Goal: Information Seeking & Learning: Learn about a topic

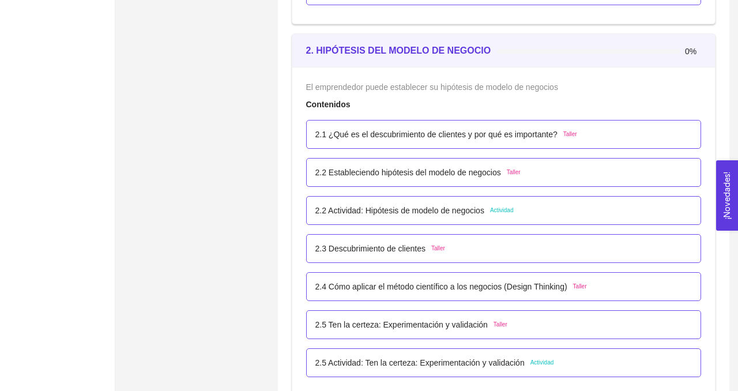
scroll to position [1083, 0]
click at [363, 139] on p "2.1 ¿Qué es el descubrimiento de clientes y por qué es importante?" at bounding box center [436, 133] width 242 height 13
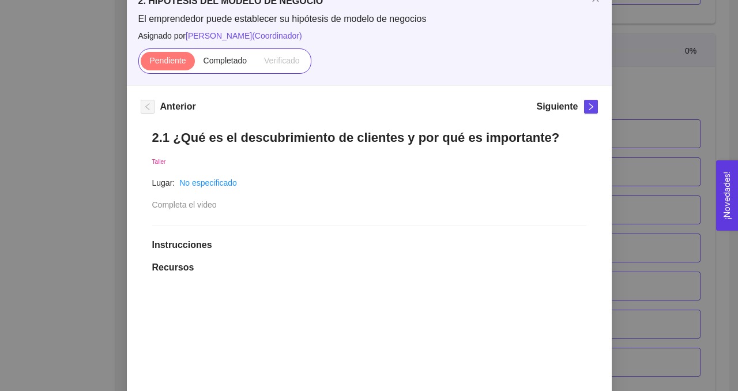
scroll to position [0, 0]
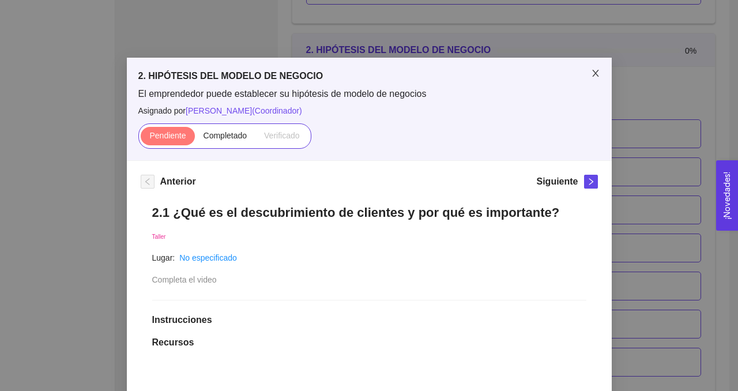
click at [601, 69] on span "Close" at bounding box center [595, 74] width 32 height 32
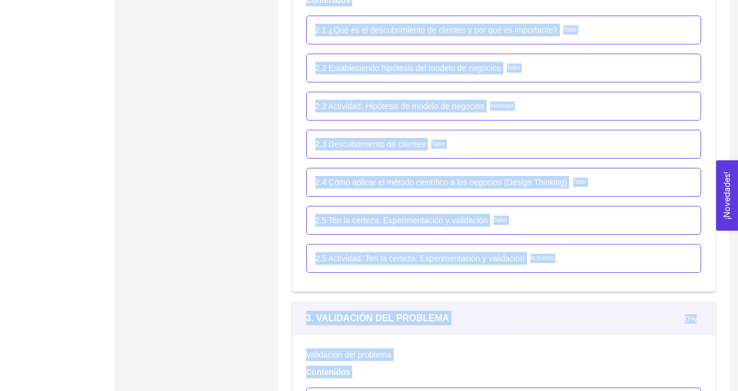
scroll to position [1213, 0]
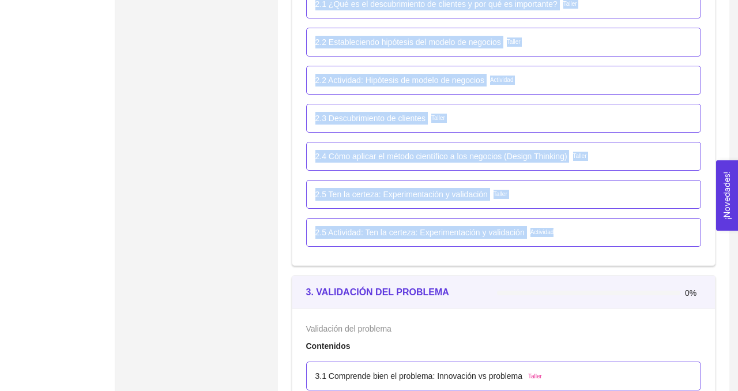
drag, startPoint x: 303, startPoint y: 51, endPoint x: 573, endPoint y: 237, distance: 327.4
click at [573, 237] on div "2. HIPÓTESIS DEL MODELO DE NEGOCIO 0% El emprendedor puede establecer su hipóte…" at bounding box center [504, 84] width 424 height 363
copy div "2. HIPÓTESIS DEL MODELO DE NEGOCIO 0% El emprendedor puede establecer su hipóte…"
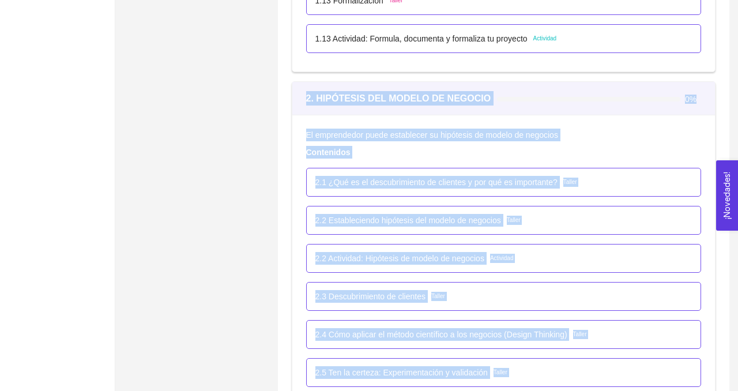
scroll to position [1054, 0]
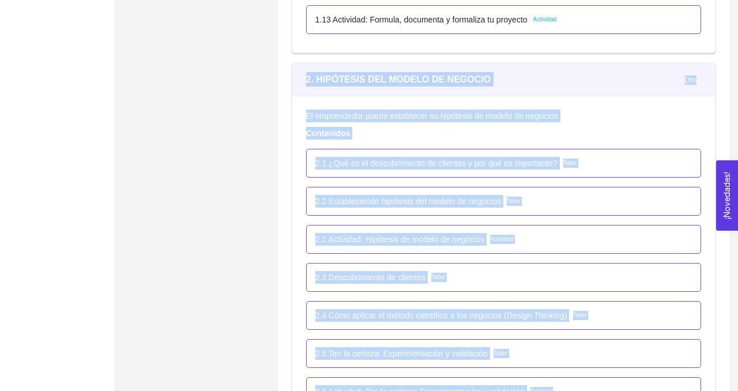
click at [422, 161] on p "2.1 ¿Qué es el descubrimiento de clientes y por qué es importante?" at bounding box center [436, 163] width 242 height 13
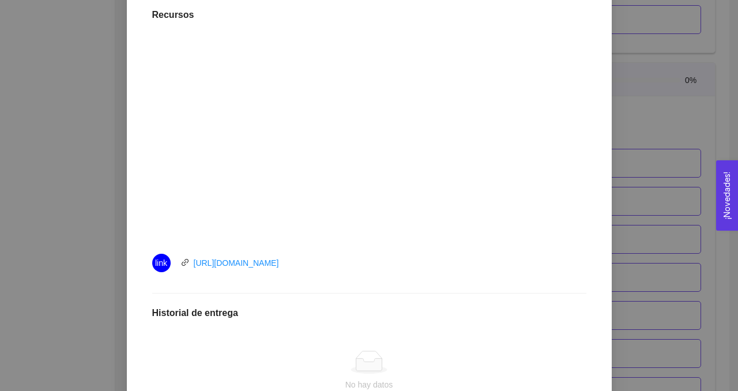
scroll to position [336, 0]
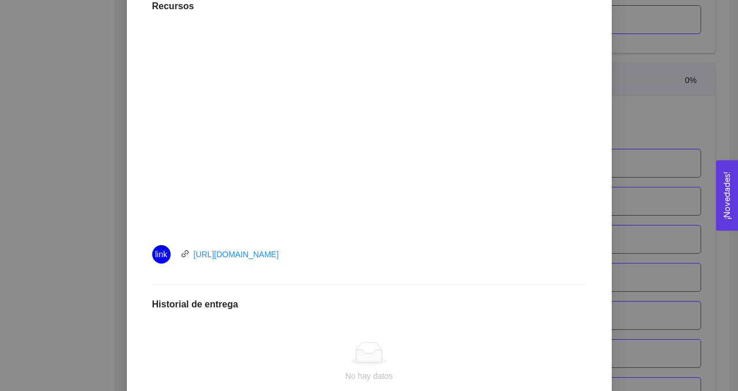
drag, startPoint x: 323, startPoint y: 255, endPoint x: 189, endPoint y: 247, distance: 134.0
click at [189, 247] on div "link [URL][DOMAIN_NAME]" at bounding box center [281, 254] width 259 height 18
copy link "[URL][DOMAIN_NAME]"
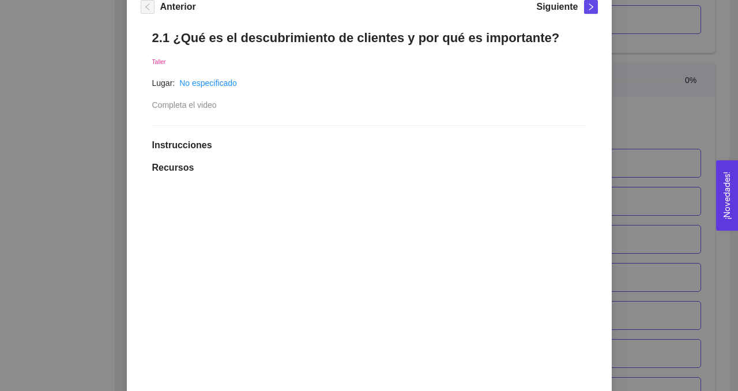
scroll to position [101, 0]
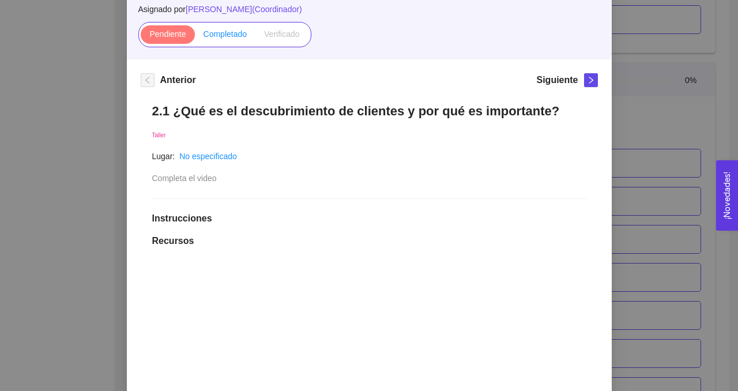
click at [224, 32] on span "Completado" at bounding box center [225, 33] width 44 height 9
click at [195, 37] on input "Completado" at bounding box center [195, 37] width 0 height 0
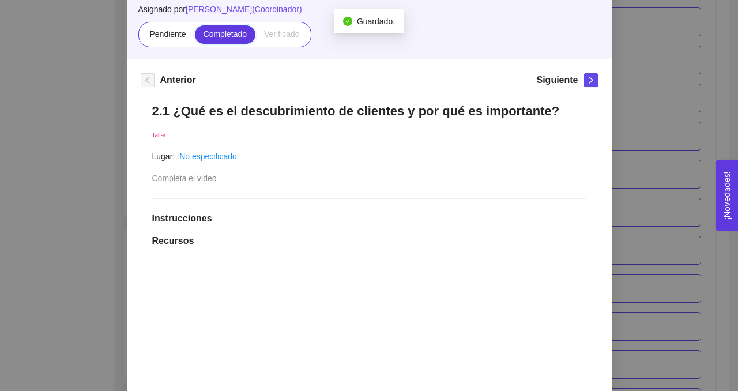
scroll to position [50, 0]
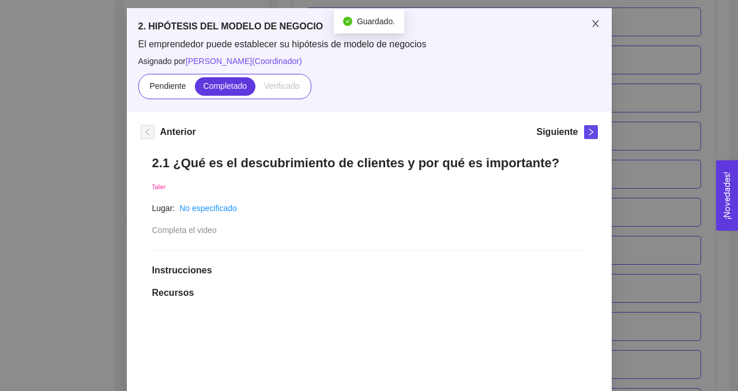
click at [594, 24] on icon "close" at bounding box center [595, 23] width 6 height 7
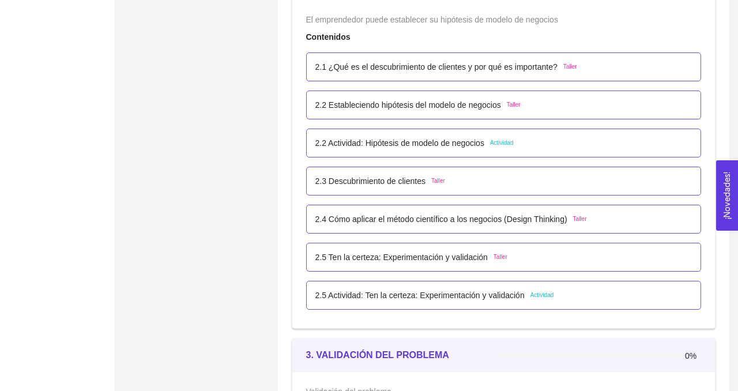
scroll to position [1137, 0]
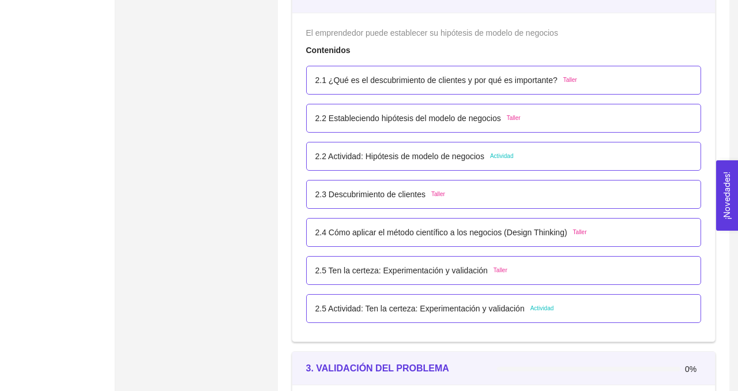
click at [424, 116] on p "2.2 Estableciendo hipótesis del modelo de negocios" at bounding box center [408, 118] width 186 height 13
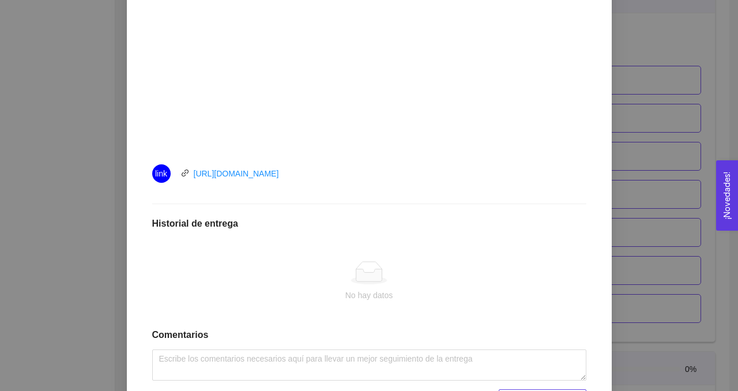
scroll to position [431, 0]
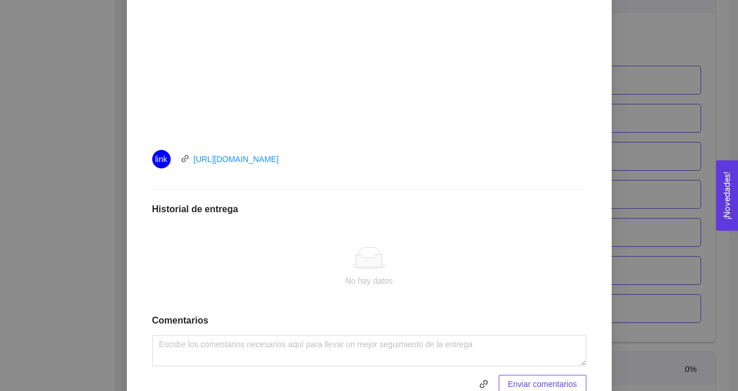
drag, startPoint x: 318, startPoint y: 160, endPoint x: 185, endPoint y: 163, distance: 132.6
click at [185, 163] on div "link [URL][DOMAIN_NAME]" at bounding box center [281, 159] width 259 height 18
copy link "[URL][DOMAIN_NAME]"
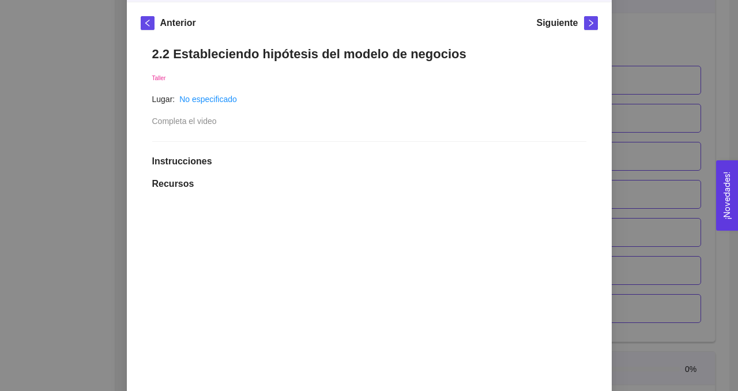
scroll to position [93, 0]
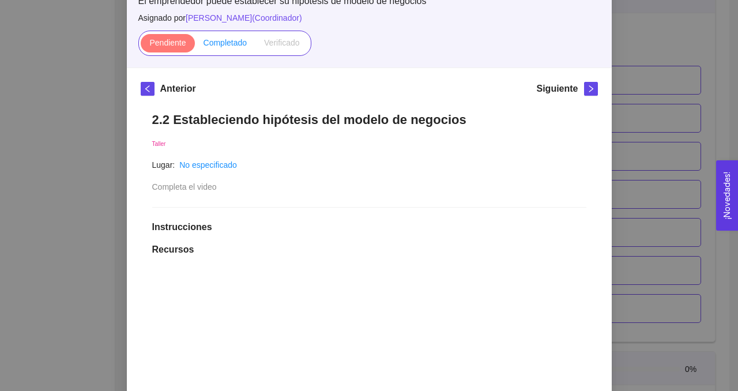
click at [227, 40] on span "Completado" at bounding box center [225, 42] width 44 height 9
click at [195, 46] on input "Completado" at bounding box center [195, 46] width 0 height 0
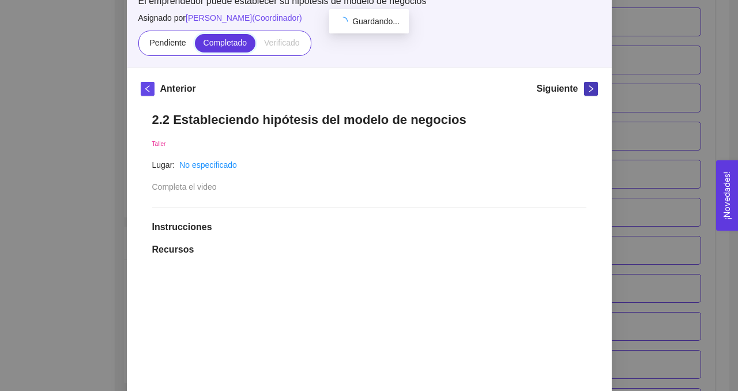
scroll to position [1137, 0]
click at [590, 87] on icon "right" at bounding box center [591, 88] width 4 height 7
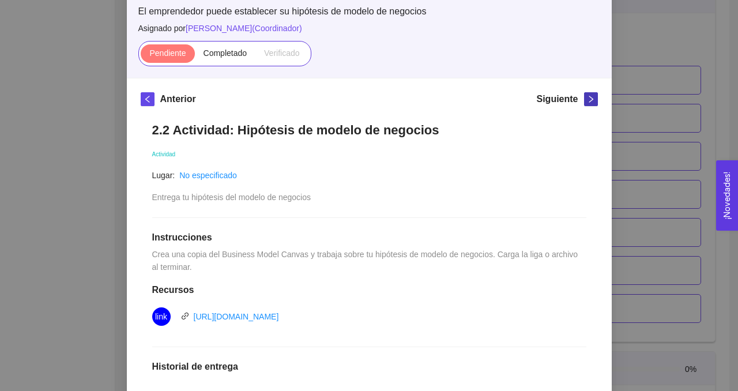
scroll to position [99, 0]
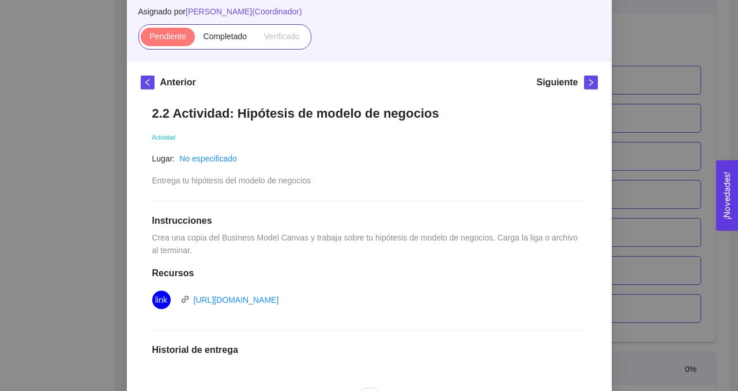
drag, startPoint x: 153, startPoint y: 237, endPoint x: 230, endPoint y: 251, distance: 78.5
click at [230, 251] on div "2.2 Actividad: Hipótesis de modelo de negocios Actividad Lugar: No especificado…" at bounding box center [369, 319] width 457 height 451
copy span "Crea una copia del Business Model Canvas y trabaja sobre tu hipótesis de modelo…"
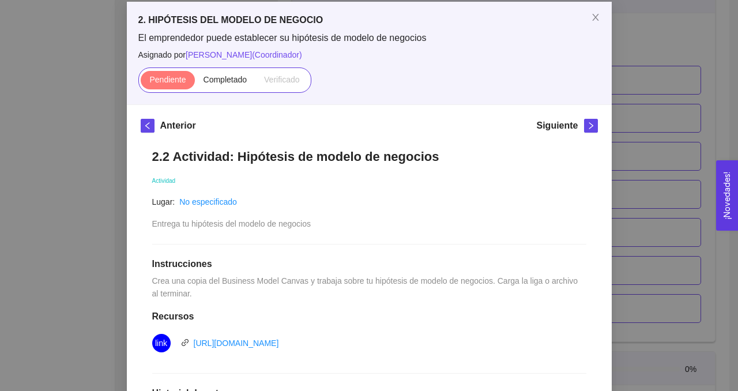
scroll to position [43, 0]
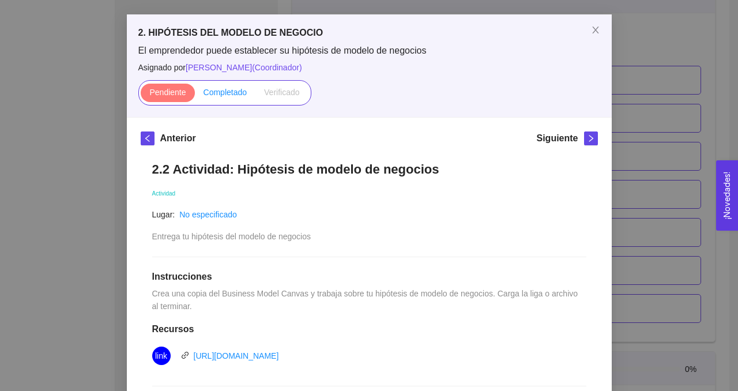
click at [224, 88] on span "Completado" at bounding box center [225, 92] width 44 height 9
click at [195, 95] on input "Completado" at bounding box center [195, 95] width 0 height 0
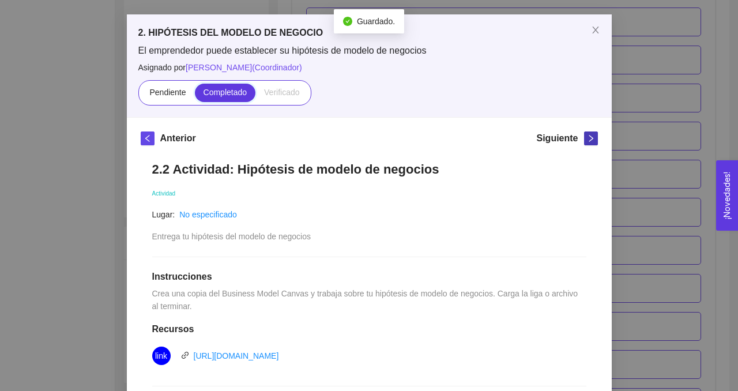
scroll to position [1137, 0]
click at [589, 136] on icon "right" at bounding box center [591, 138] width 8 height 8
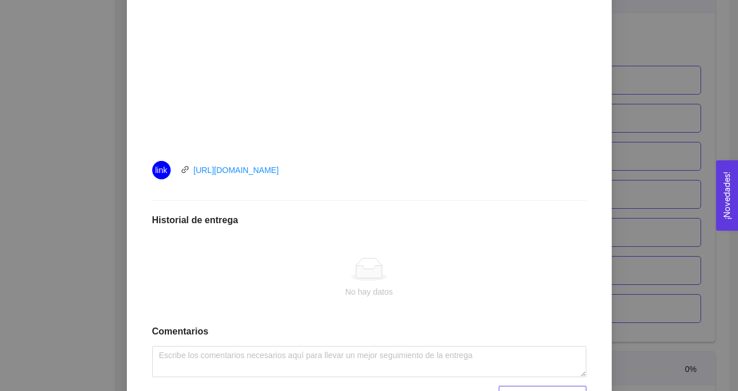
scroll to position [421, 0]
drag, startPoint x: 326, startPoint y: 171, endPoint x: 191, endPoint y: 172, distance: 134.3
click at [191, 172] on div "link [URL][DOMAIN_NAME]" at bounding box center [281, 169] width 259 height 18
copy link "[URL][DOMAIN_NAME]"
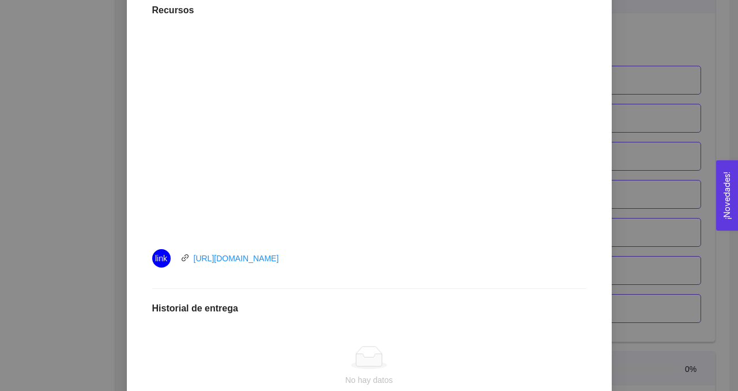
scroll to position [480, 0]
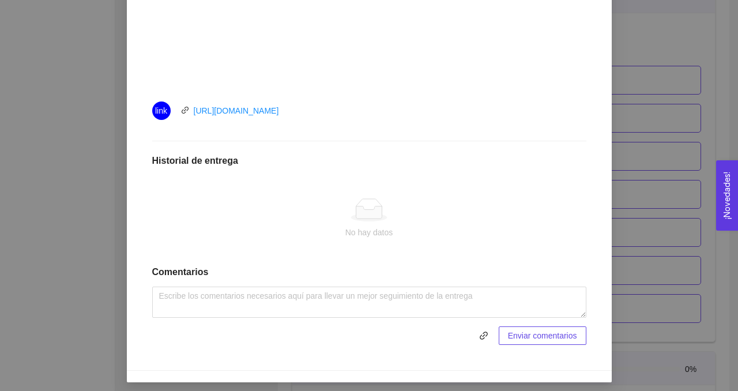
copy link "[URL][DOMAIN_NAME]"
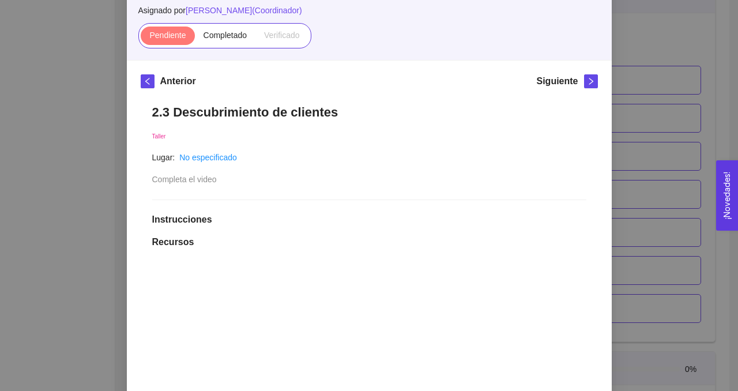
scroll to position [101, 0]
click at [220, 35] on span "Completado" at bounding box center [225, 33] width 44 height 9
click at [195, 37] on input "Completado" at bounding box center [195, 37] width 0 height 0
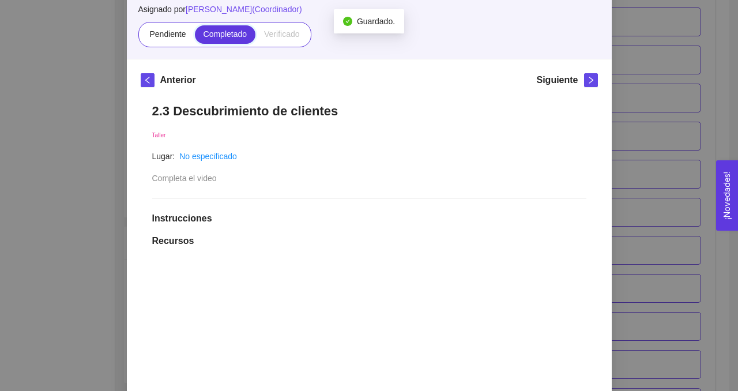
scroll to position [1137, 0]
click at [589, 81] on icon "right" at bounding box center [591, 80] width 8 height 8
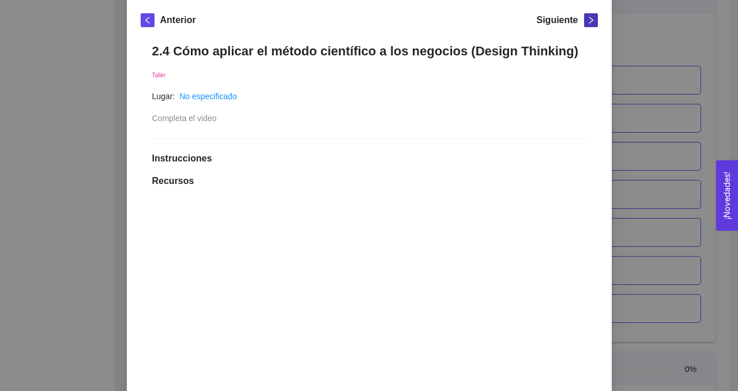
scroll to position [130, 0]
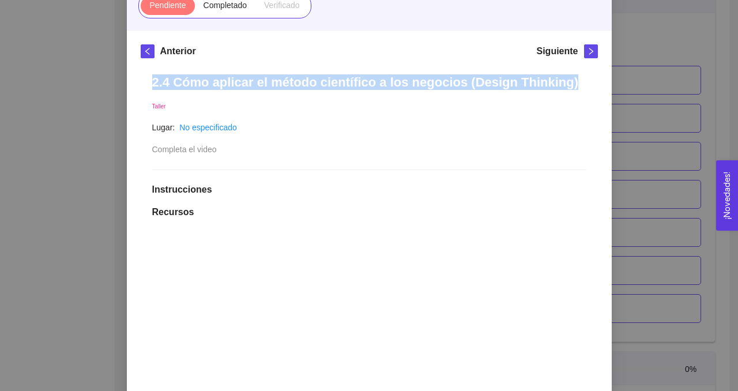
drag, startPoint x: 149, startPoint y: 80, endPoint x: 579, endPoint y: 79, distance: 429.4
click at [579, 79] on div "2.4 Cómo aplicar el método científico a los negocios (Design Thinking) Taller L…" at bounding box center [369, 384] width 457 height 643
copy h1 "2.4 Cómo aplicar el método científico a los negocios (Design Thinking)"
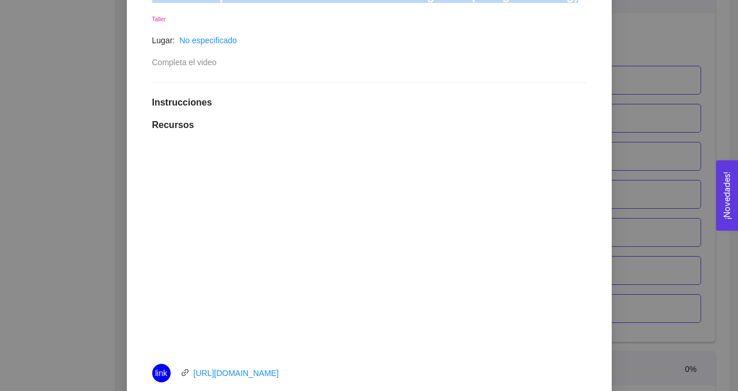
scroll to position [365, 0]
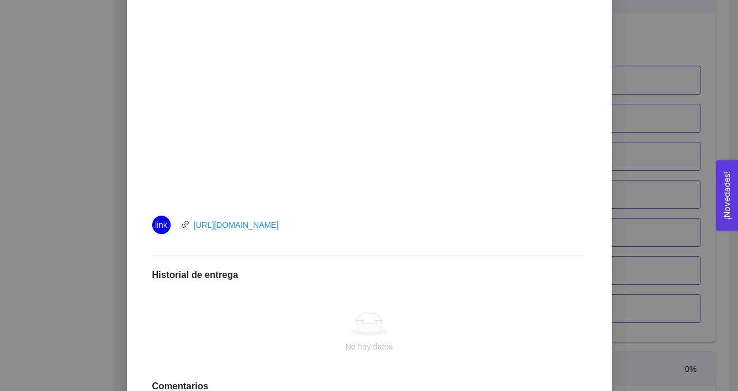
drag, startPoint x: 316, startPoint y: 224, endPoint x: 179, endPoint y: 229, distance: 136.7
click at [179, 229] on div "link [URL][DOMAIN_NAME]" at bounding box center [281, 225] width 259 height 18
copy link "[URL][DOMAIN_NAME]"
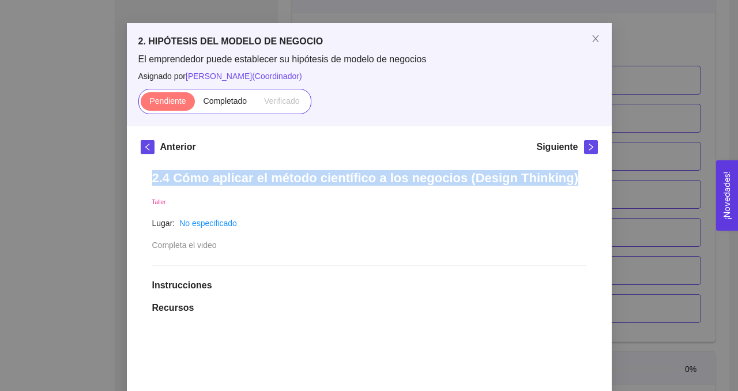
scroll to position [0, 0]
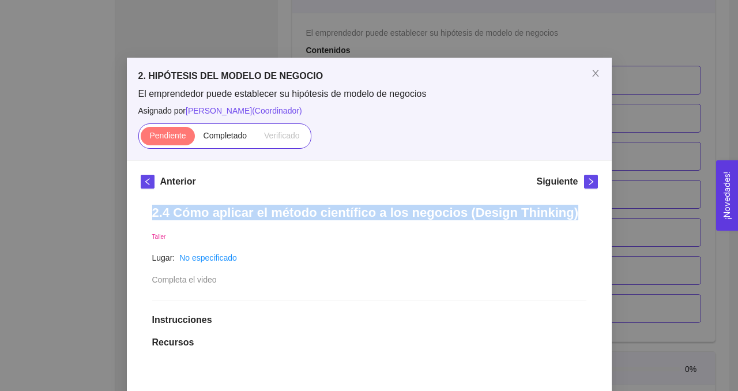
drag, startPoint x: 149, startPoint y: 212, endPoint x: 559, endPoint y: 213, distance: 409.3
copy h1 "2.4 Cómo aplicar el método científico a los negocios (Design Thinking)"
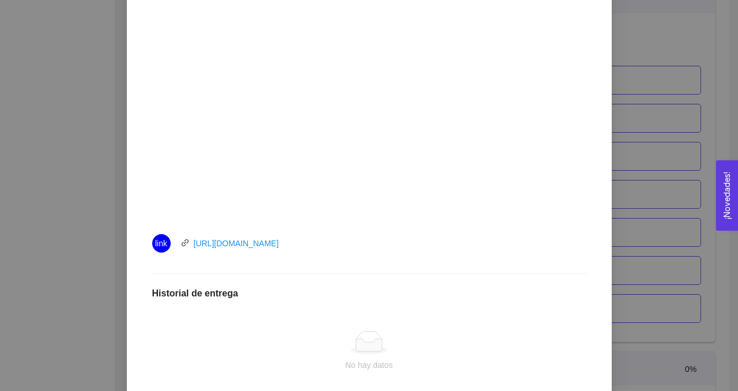
scroll to position [380, 0]
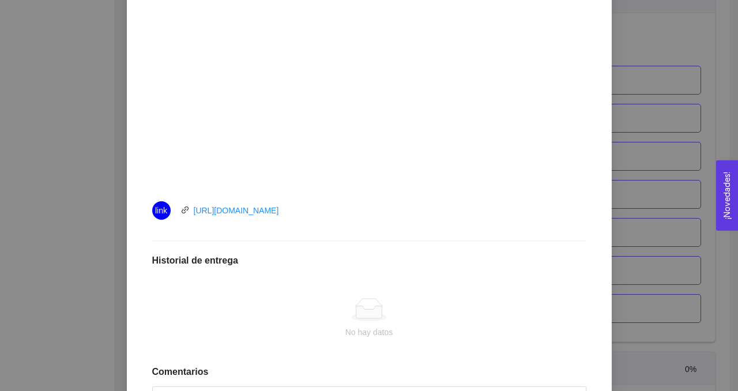
drag, startPoint x: 307, startPoint y: 211, endPoint x: 190, endPoint y: 207, distance: 117.1
click at [190, 207] on div "link [URL][DOMAIN_NAME]" at bounding box center [281, 210] width 259 height 18
copy link "[URL][DOMAIN_NAME]"
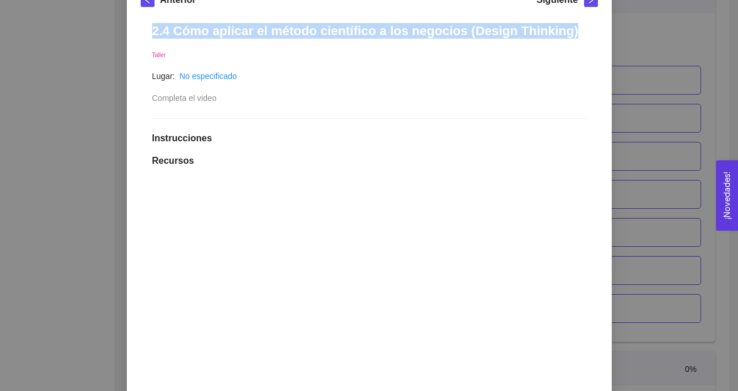
scroll to position [125, 0]
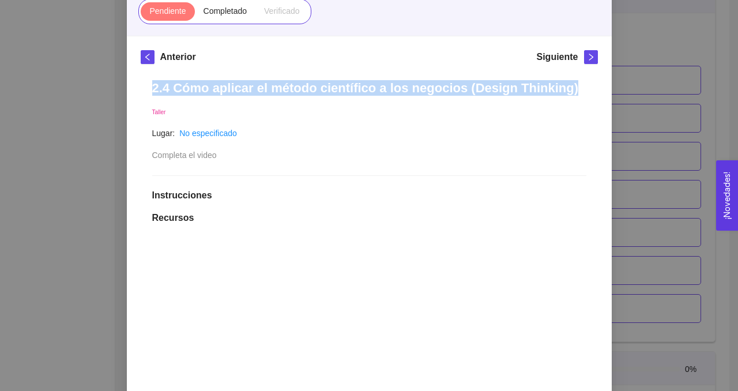
drag, startPoint x: 145, startPoint y: 90, endPoint x: 548, endPoint y: 100, distance: 403.0
click at [548, 100] on div "2.4 Cómo aplicar el método científico a los negocios (Design Thinking) Taller L…" at bounding box center [369, 390] width 457 height 643
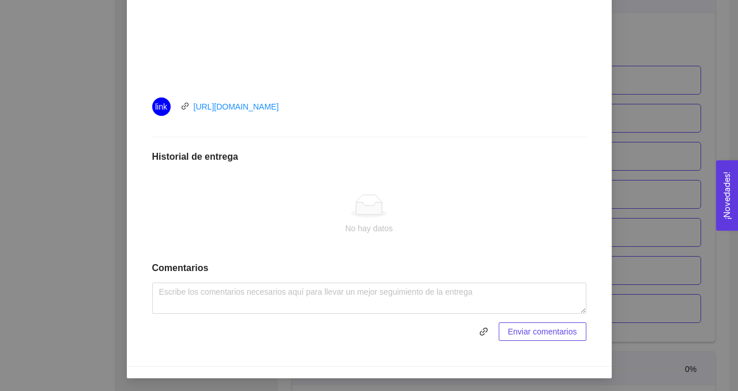
scroll to position [485, 0]
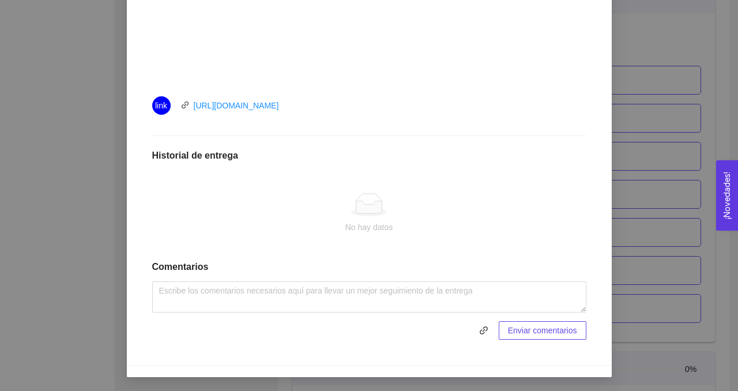
drag, startPoint x: 325, startPoint y: 107, endPoint x: 187, endPoint y: 105, distance: 137.2
click at [187, 105] on div "link [URL][DOMAIN_NAME]" at bounding box center [281, 105] width 259 height 18
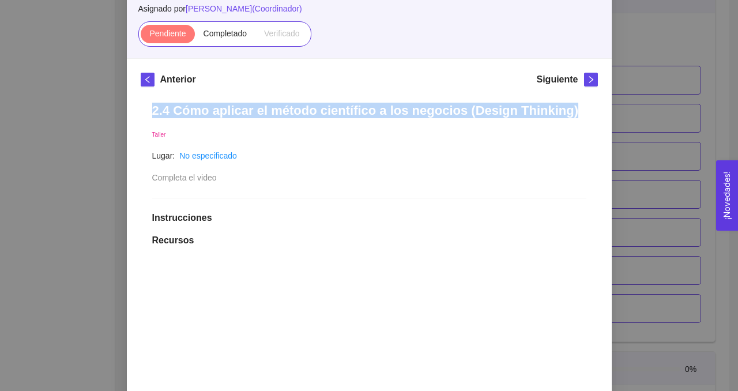
scroll to position [95, 0]
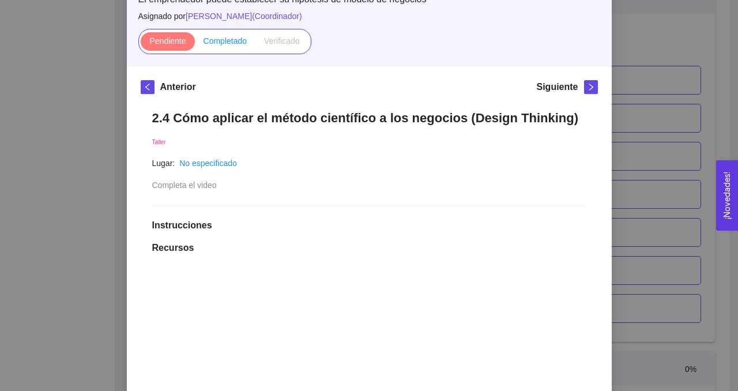
click at [225, 42] on span "Completado" at bounding box center [225, 40] width 44 height 9
click at [195, 44] on input "Completado" at bounding box center [195, 44] width 0 height 0
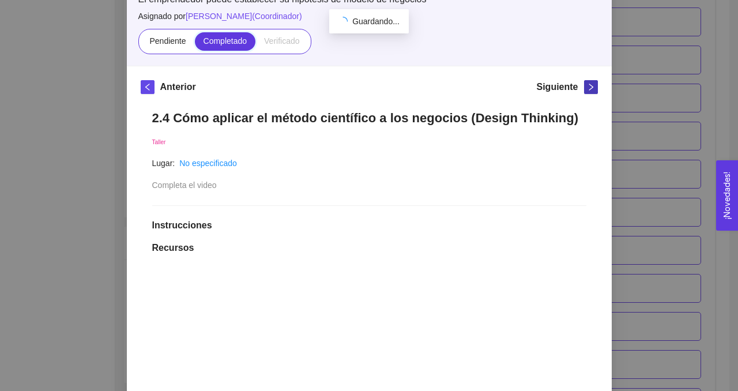
scroll to position [1137, 0]
click at [594, 83] on icon "right" at bounding box center [591, 87] width 8 height 8
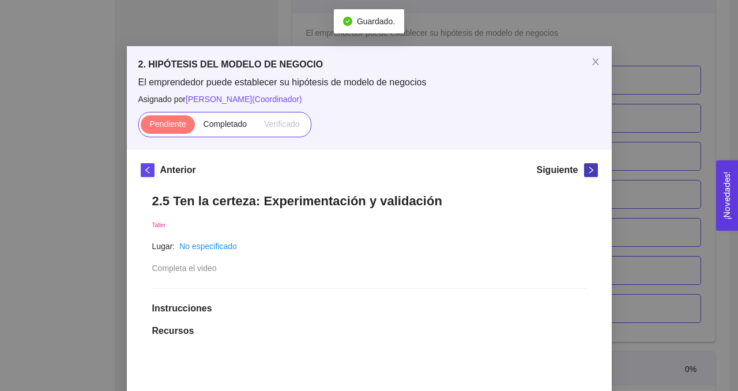
scroll to position [95, 0]
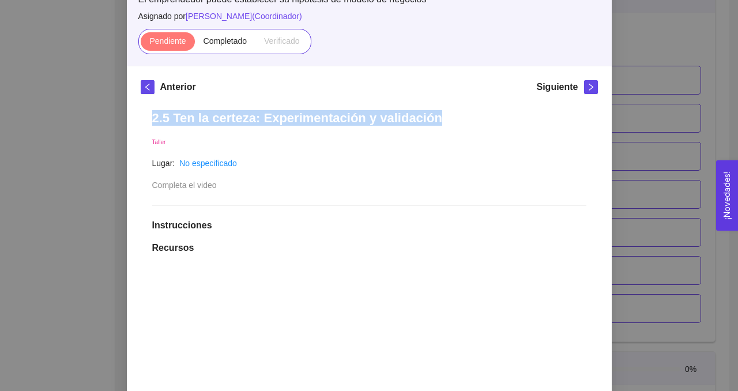
drag, startPoint x: 151, startPoint y: 119, endPoint x: 445, endPoint y: 118, distance: 294.0
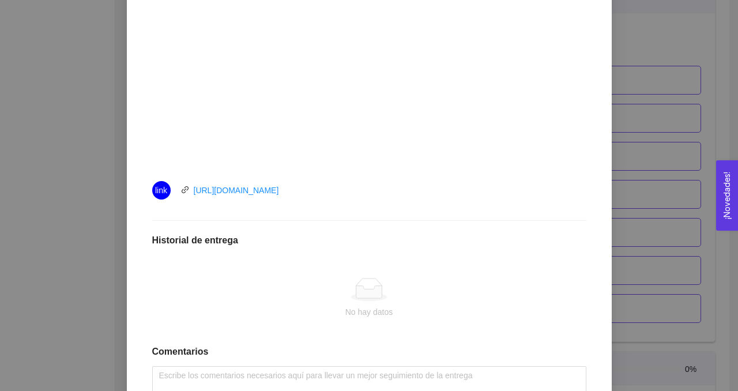
scroll to position [416, 0]
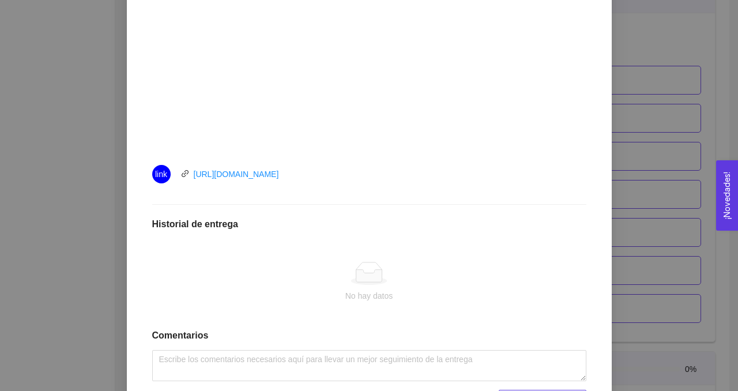
drag, startPoint x: 317, startPoint y: 176, endPoint x: 179, endPoint y: 170, distance: 138.5
click at [179, 170] on div "link [URL][DOMAIN_NAME]" at bounding box center [281, 174] width 259 height 18
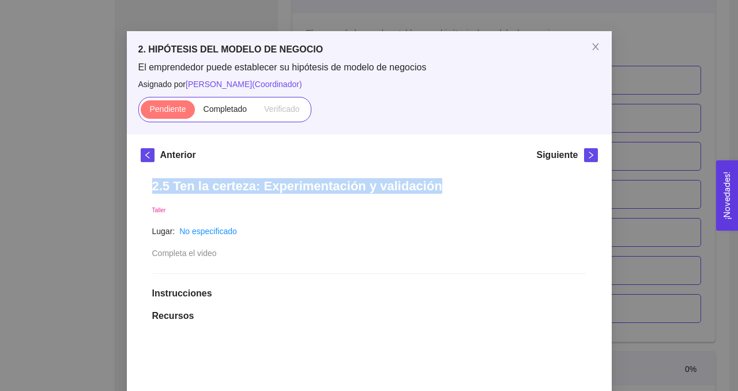
scroll to position [26, 0]
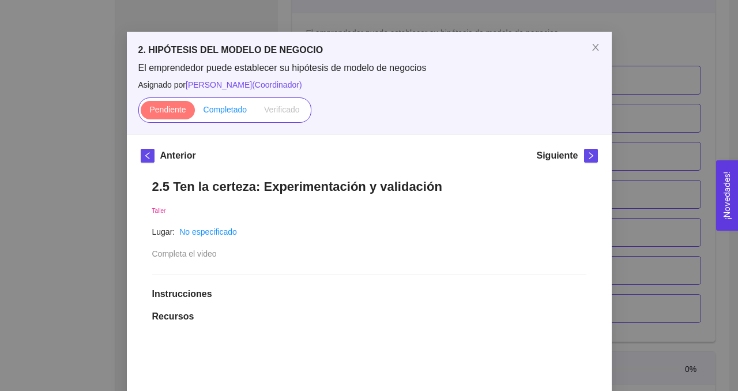
click at [227, 114] on span "Completado" at bounding box center [225, 109] width 44 height 9
click at [195, 112] on input "Completado" at bounding box center [195, 112] width 0 height 0
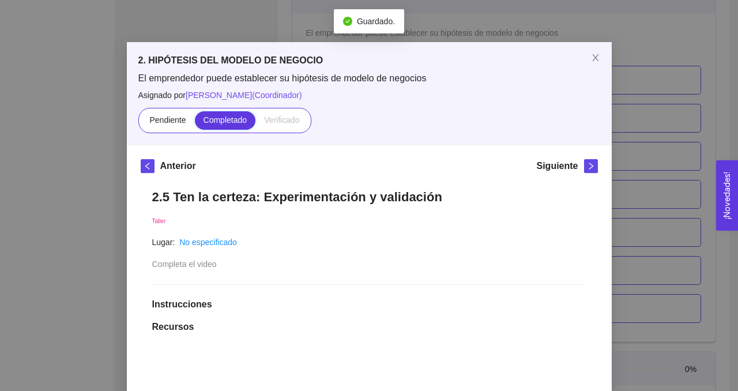
scroll to position [0, 0]
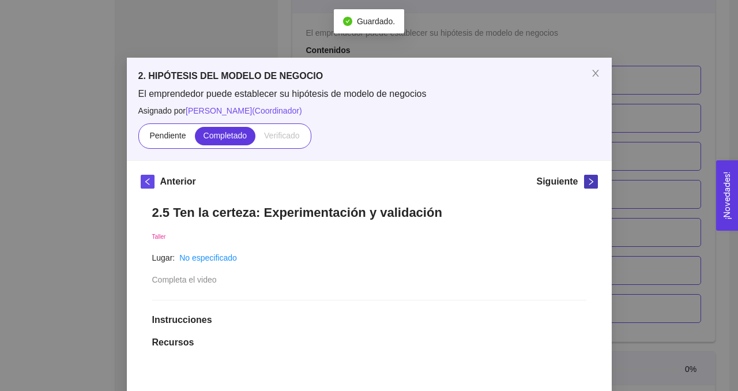
click at [589, 180] on icon "right" at bounding box center [591, 182] width 8 height 8
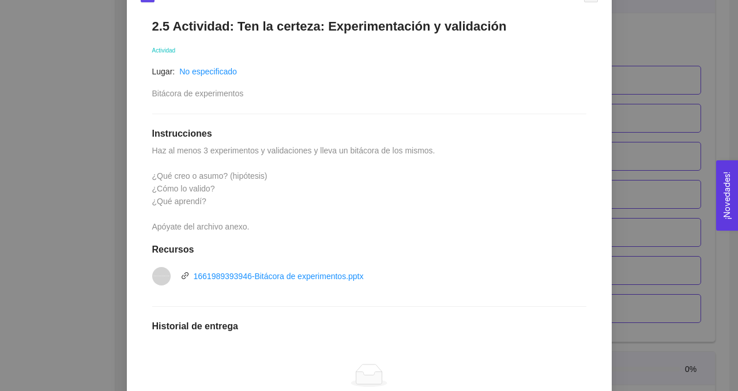
scroll to position [191, 0]
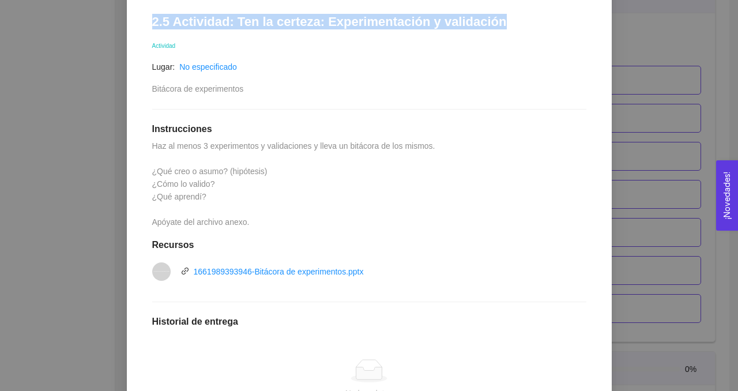
drag, startPoint x: 149, startPoint y: 20, endPoint x: 533, endPoint y: 22, distance: 383.9
click at [533, 22] on div "2.5 Actividad: Ten la certeza: Experimentación y validación Actividad Lugar: No…" at bounding box center [369, 259] width 457 height 515
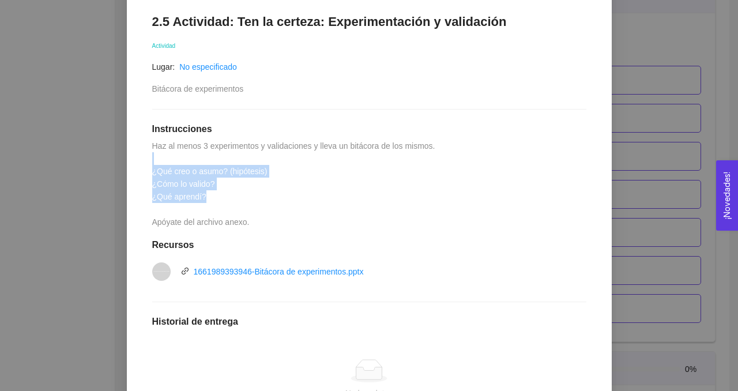
drag, startPoint x: 216, startPoint y: 199, endPoint x: 138, endPoint y: 164, distance: 85.2
click at [138, 164] on div "Anterior Siguiente 2.5 Actividad: Ten la certeza: Experimentación y validación …" at bounding box center [369, 250] width 485 height 561
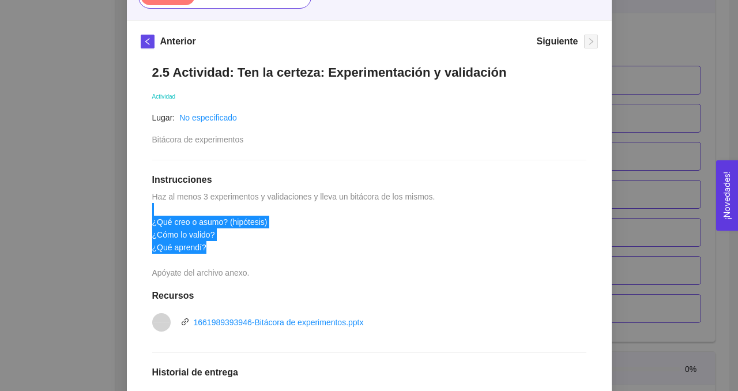
scroll to position [137, 0]
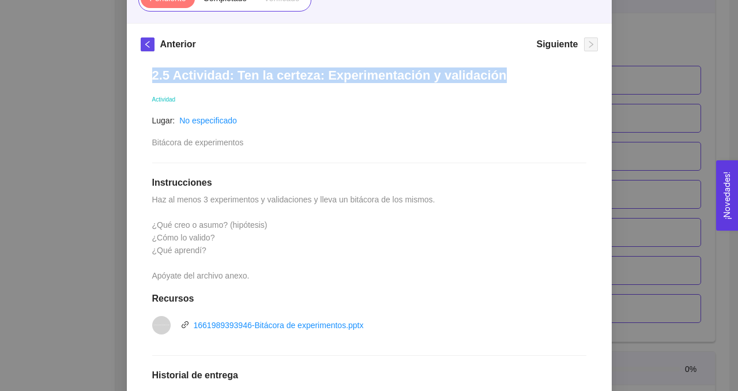
drag, startPoint x: 150, startPoint y: 74, endPoint x: 496, endPoint y: 73, distance: 345.8
click at [496, 73] on div "2.5 Actividad: Ten la certeza: Experimentación y validación Actividad Lugar: No…" at bounding box center [369, 313] width 457 height 515
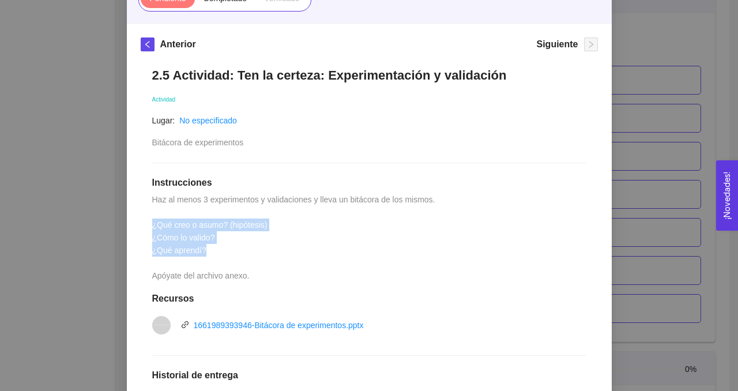
drag, startPoint x: 212, startPoint y: 252, endPoint x: 141, endPoint y: 224, distance: 75.8
click at [141, 224] on div "2.5 Actividad: Ten la certeza: Experimentación y validación Actividad Lugar: No…" at bounding box center [369, 313] width 457 height 515
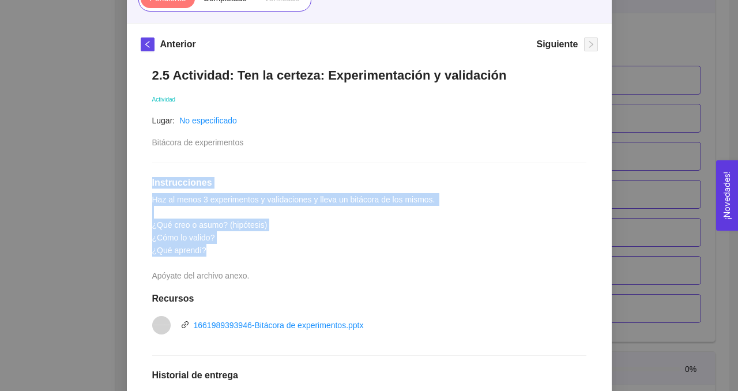
drag, startPoint x: 152, startPoint y: 181, endPoint x: 217, endPoint y: 249, distance: 94.6
click at [217, 249] on div "2.5 Actividad: Ten la certeza: Experimentación y validación Actividad Lugar: No…" at bounding box center [369, 313] width 457 height 515
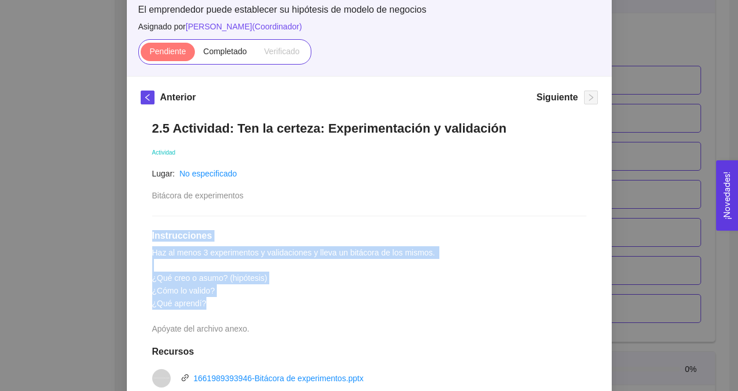
scroll to position [84, 0]
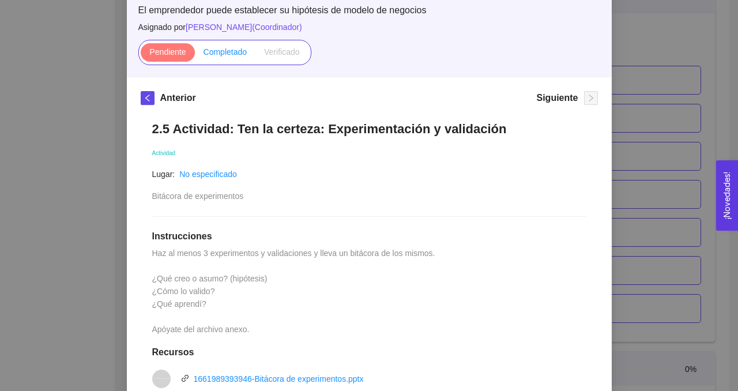
click at [221, 47] on span "Completado" at bounding box center [225, 51] width 44 height 9
click at [195, 55] on input "Completado" at bounding box center [195, 55] width 0 height 0
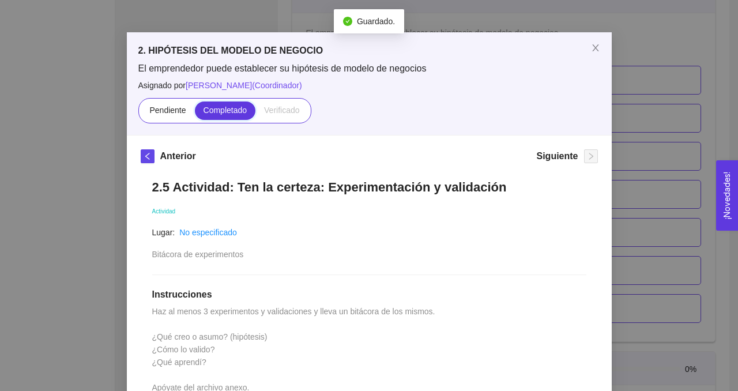
scroll to position [25, 0]
click at [595, 49] on icon "close" at bounding box center [595, 48] width 6 height 7
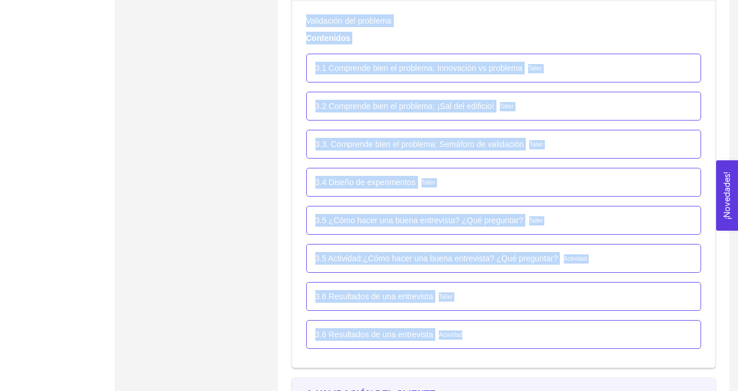
scroll to position [1542, 0]
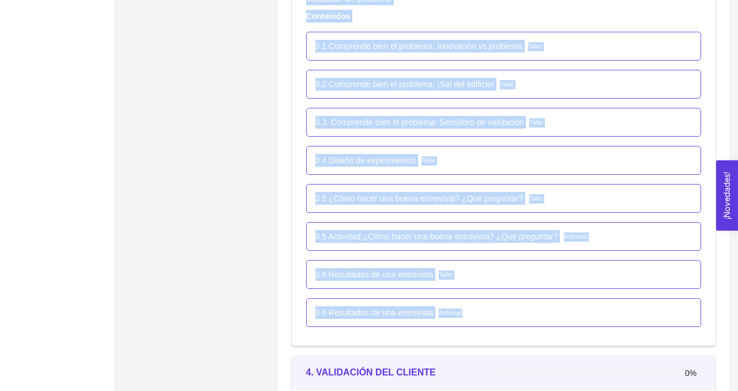
drag, startPoint x: 307, startPoint y: 34, endPoint x: 486, endPoint y: 319, distance: 336.5
click at [486, 319] on div "3. VALIDACIÓN DEL PROBLEMA 0% Validación del problema Contenidos 3.1 Comprende …" at bounding box center [504, 145] width 424 height 401
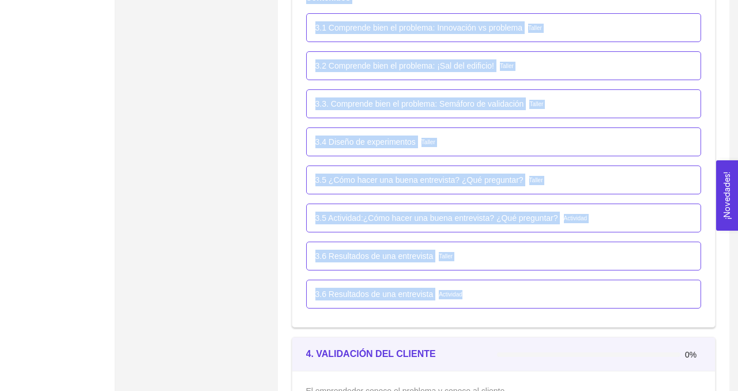
scroll to position [1509, 0]
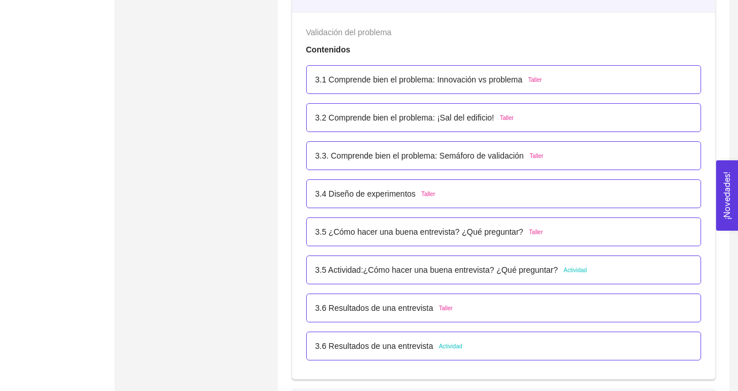
click at [409, 80] on p "3.1 Comprende bien el problema: Innovación vs problema" at bounding box center [419, 79] width 208 height 13
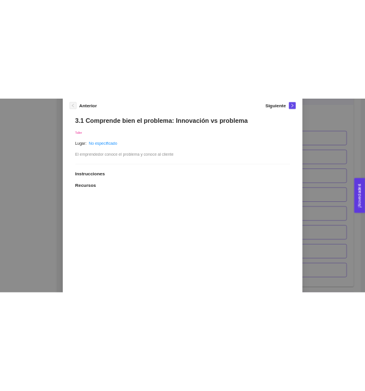
scroll to position [152, 0]
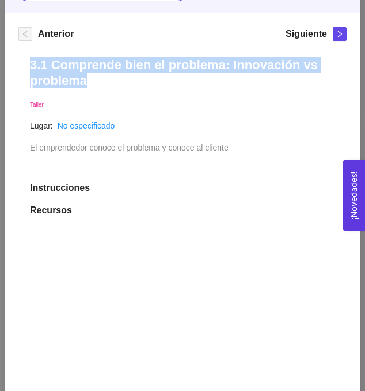
drag, startPoint x: 31, startPoint y: 67, endPoint x: 105, endPoint y: 85, distance: 76.6
click at [105, 85] on h1 "3.1 Comprende bien el problema: Innovación vs problema" at bounding box center [182, 72] width 305 height 31
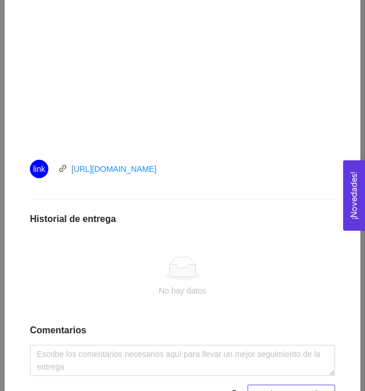
scroll to position [445, 0]
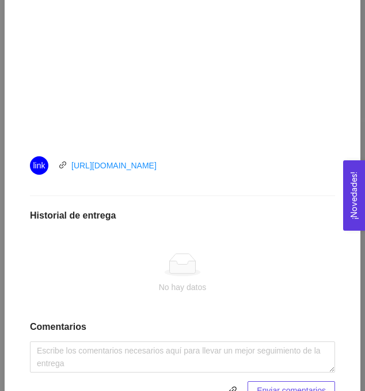
drag, startPoint x: 189, startPoint y: 165, endPoint x: 70, endPoint y: 163, distance: 119.4
click at [70, 163] on div "link [URL][DOMAIN_NAME]" at bounding box center [159, 165] width 259 height 18
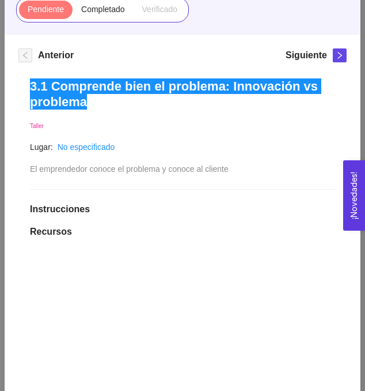
scroll to position [49, 0]
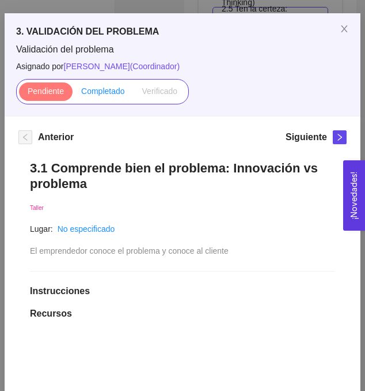
click at [96, 91] on span "Completado" at bounding box center [103, 90] width 44 height 9
click at [73, 94] on input "Completado" at bounding box center [73, 94] width 0 height 0
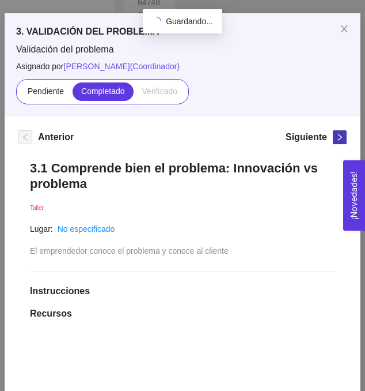
click at [340, 137] on icon "right" at bounding box center [340, 137] width 8 height 8
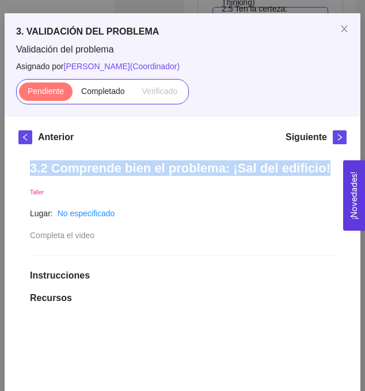
drag, startPoint x: 25, startPoint y: 171, endPoint x: 317, endPoint y: 170, distance: 291.7
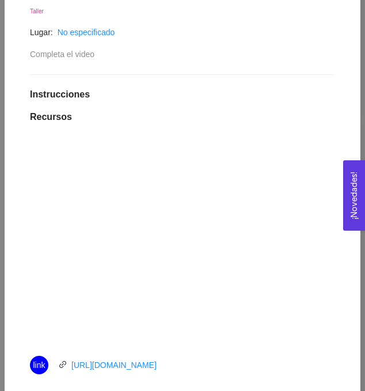
scroll to position [285, 0]
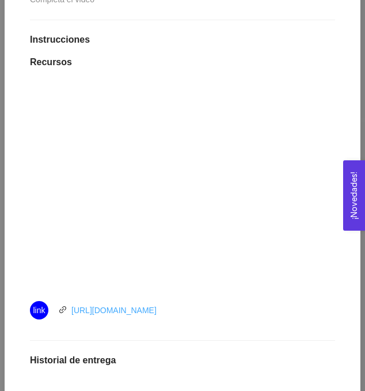
drag, startPoint x: 190, startPoint y: 310, endPoint x: 72, endPoint y: 307, distance: 117.6
click at [72, 307] on div "link [URL][DOMAIN_NAME]" at bounding box center [159, 310] width 259 height 18
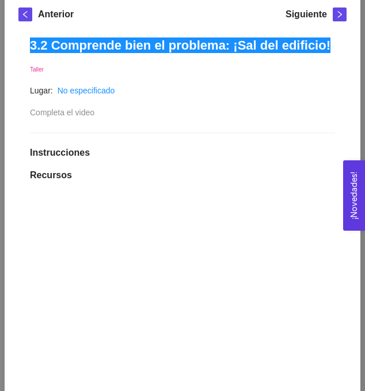
scroll to position [125, 0]
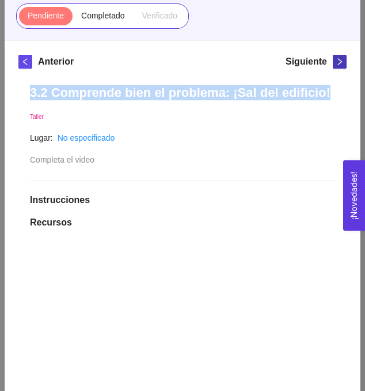
click at [340, 63] on icon "right" at bounding box center [340, 62] width 8 height 8
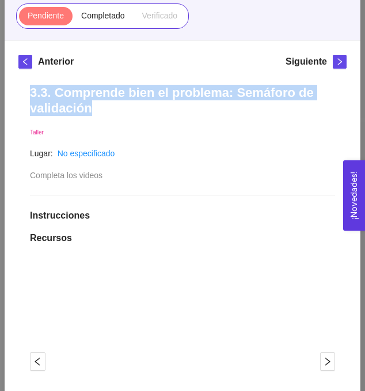
drag, startPoint x: 25, startPoint y: 93, endPoint x: 97, endPoint y: 114, distance: 74.4
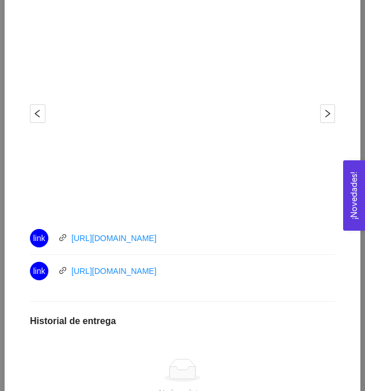
scroll to position [382, 0]
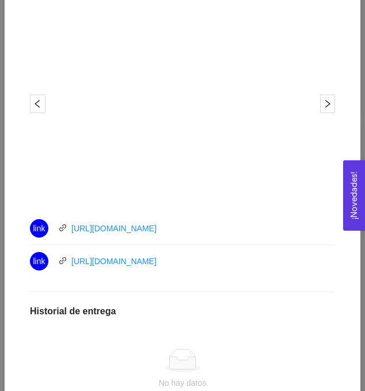
click at [254, 273] on li "link [URL][DOMAIN_NAME]" at bounding box center [182, 261] width 305 height 32
drag, startPoint x: 194, startPoint y: 229, endPoint x: 65, endPoint y: 232, distance: 129.1
click at [65, 232] on div "link [URL][DOMAIN_NAME]" at bounding box center [159, 228] width 259 height 18
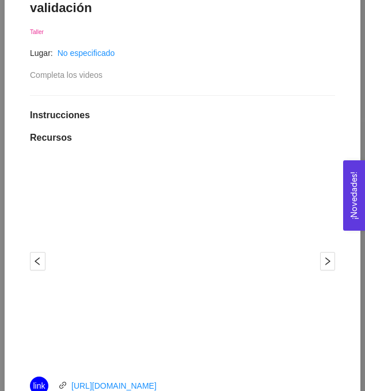
scroll to position [168, 0]
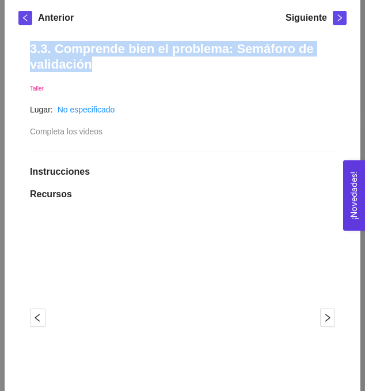
drag, startPoint x: 29, startPoint y: 48, endPoint x: 110, endPoint y: 68, distance: 82.6
click at [110, 68] on h1 "3.3. Comprende bien el problema: Semáforo de validación" at bounding box center [182, 56] width 305 height 31
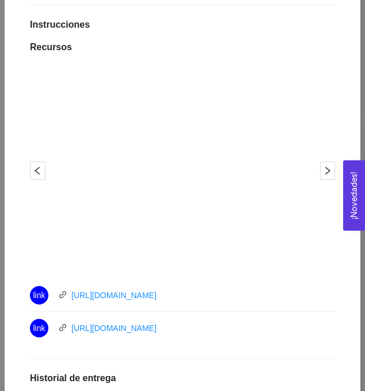
scroll to position [538, 0]
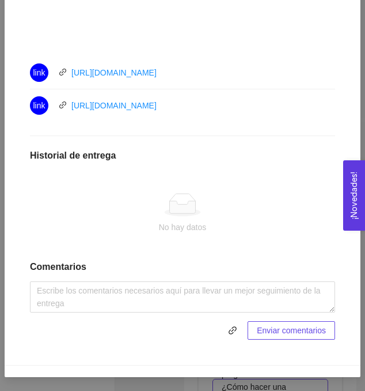
drag, startPoint x: 190, startPoint y: 73, endPoint x: 65, endPoint y: 78, distance: 124.6
click at [65, 78] on div "link [URL][DOMAIN_NAME]" at bounding box center [159, 72] width 259 height 18
drag, startPoint x: 203, startPoint y: 105, endPoint x: 67, endPoint y: 110, distance: 135.5
click at [67, 110] on div "link [URL][DOMAIN_NAME]" at bounding box center [159, 105] width 259 height 18
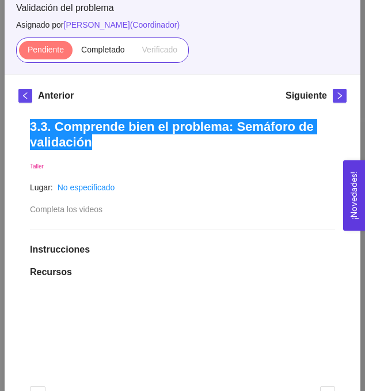
scroll to position [90, 0]
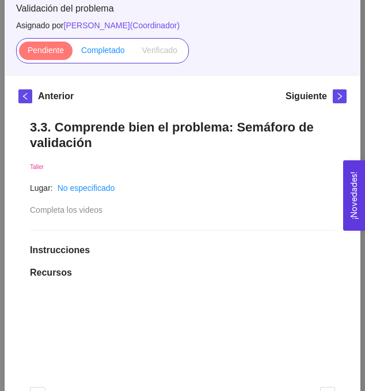
click at [101, 52] on span "Completado" at bounding box center [103, 50] width 44 height 9
click at [73, 53] on input "Completado" at bounding box center [73, 53] width 0 height 0
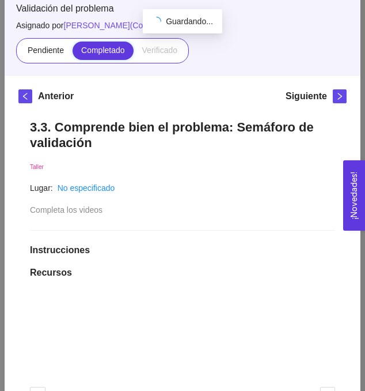
scroll to position [1509, 0]
click at [341, 96] on icon "right" at bounding box center [340, 96] width 8 height 8
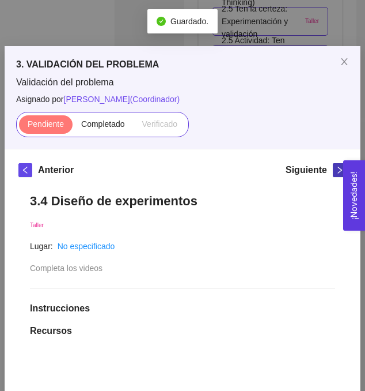
scroll to position [90, 0]
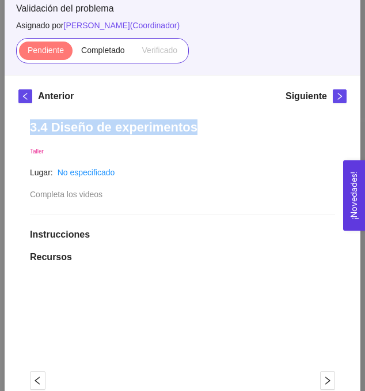
drag, startPoint x: 26, startPoint y: 127, endPoint x: 202, endPoint y: 130, distance: 176.4
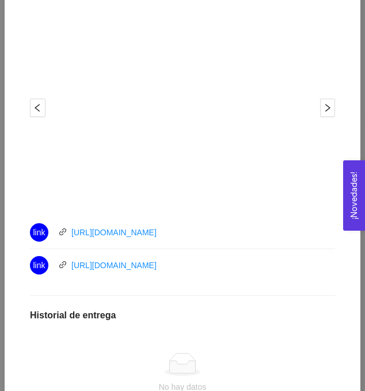
scroll to position [378, 0]
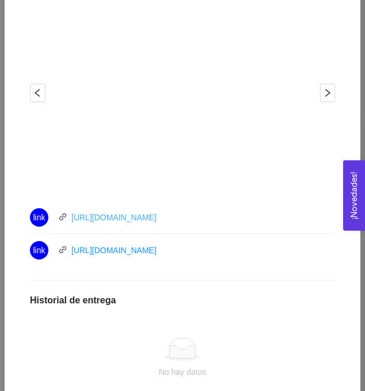
drag, startPoint x: 206, startPoint y: 218, endPoint x: 73, endPoint y: 220, distance: 133.2
click at [73, 220] on div "link [URL][DOMAIN_NAME]" at bounding box center [159, 217] width 259 height 18
drag, startPoint x: 195, startPoint y: 247, endPoint x: 69, endPoint y: 251, distance: 126.3
click at [69, 251] on div "link [URL][DOMAIN_NAME]" at bounding box center [159, 250] width 259 height 18
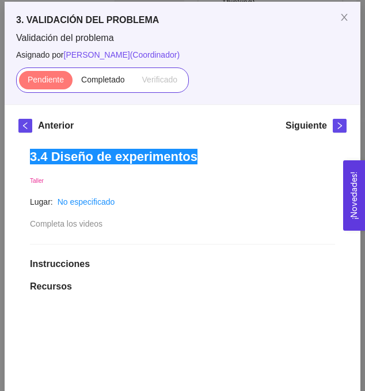
scroll to position [0, 0]
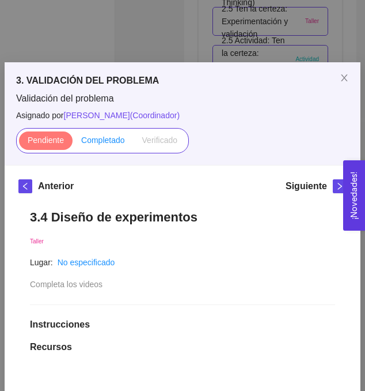
click at [105, 137] on span "Completado" at bounding box center [103, 139] width 44 height 9
click at [73, 143] on input "Completado" at bounding box center [73, 143] width 0 height 0
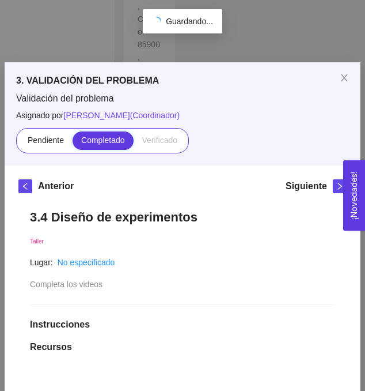
scroll to position [60, 0]
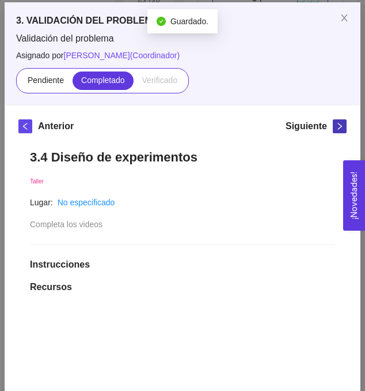
click at [341, 125] on icon "right" at bounding box center [340, 126] width 8 height 8
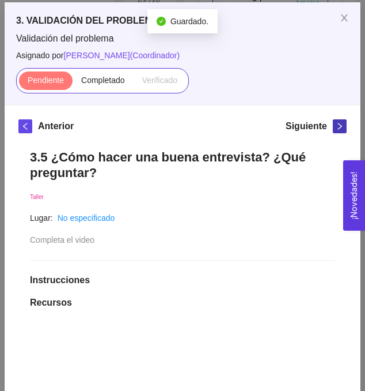
scroll to position [99, 0]
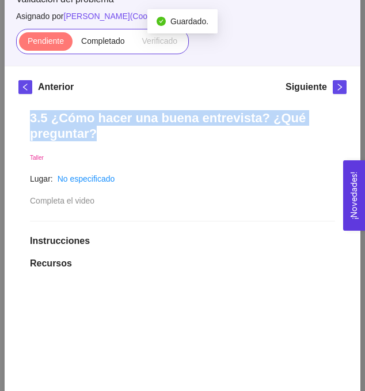
drag, startPoint x: 28, startPoint y: 112, endPoint x: 118, endPoint y: 141, distance: 94.3
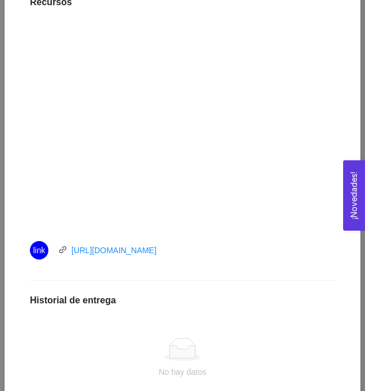
scroll to position [375, 0]
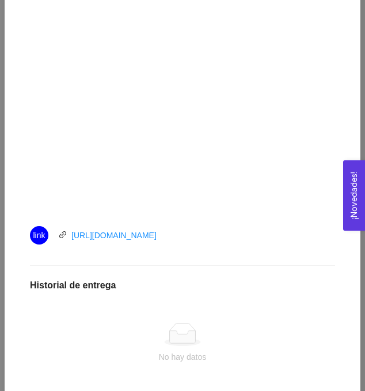
drag, startPoint x: 194, startPoint y: 235, endPoint x: 66, endPoint y: 240, distance: 127.5
click at [66, 240] on div "link [URL][DOMAIN_NAME]" at bounding box center [159, 235] width 259 height 18
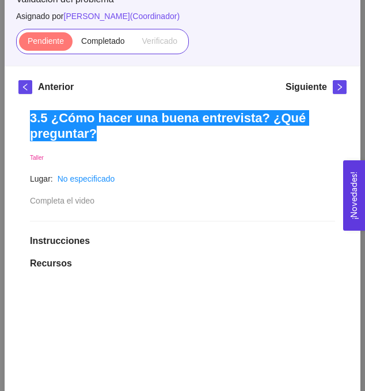
scroll to position [96, 0]
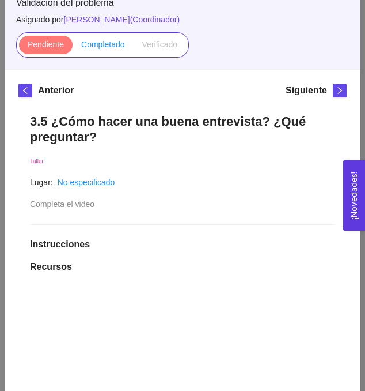
click at [104, 45] on span "Completado" at bounding box center [103, 44] width 44 height 9
click at [73, 47] on input "Completado" at bounding box center [73, 47] width 0 height 0
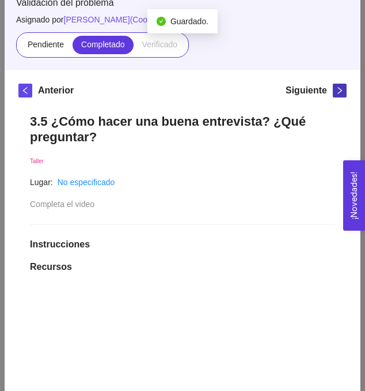
click at [344, 93] on icon "right" at bounding box center [340, 90] width 8 height 8
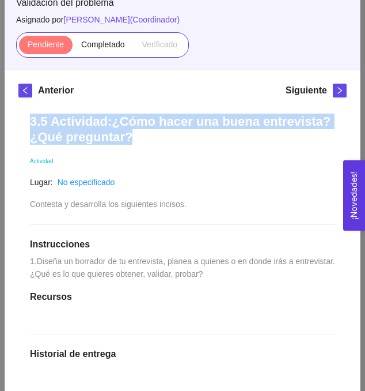
drag, startPoint x: 29, startPoint y: 122, endPoint x: 137, endPoint y: 142, distance: 109.2
click at [137, 142] on div "3.5 Actividad:¿Cómo hacer una buena entrevista? ¿Qué preguntar? Actividad Lugar…" at bounding box center [182, 325] width 329 height 447
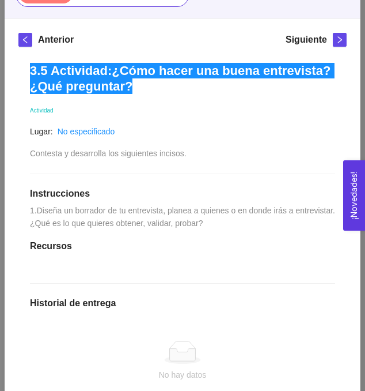
scroll to position [153, 0]
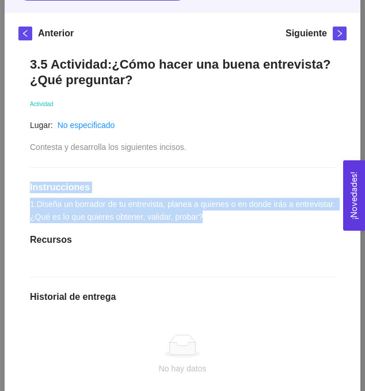
drag, startPoint x: 30, startPoint y: 200, endPoint x: 241, endPoint y: 243, distance: 215.2
click at [241, 243] on div "3.5 Actividad:¿Cómo hacer una buena entrevista? ¿Qué preguntar? Actividad Lugar…" at bounding box center [182, 268] width 329 height 447
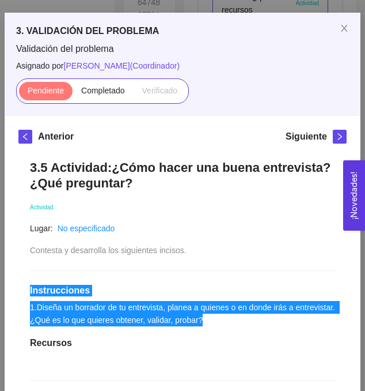
scroll to position [26, 0]
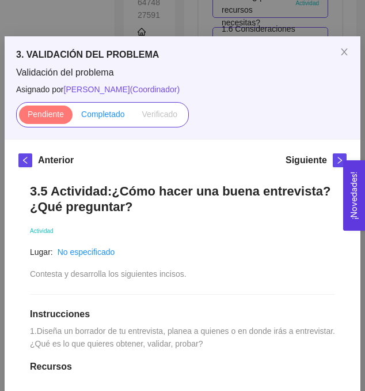
click at [97, 115] on span "Completado" at bounding box center [103, 114] width 44 height 9
click at [73, 117] on input "Completado" at bounding box center [73, 117] width 0 height 0
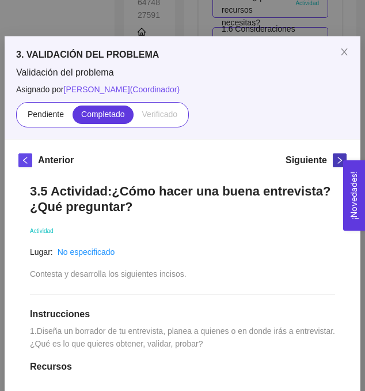
click at [336, 161] on icon "right" at bounding box center [340, 160] width 8 height 8
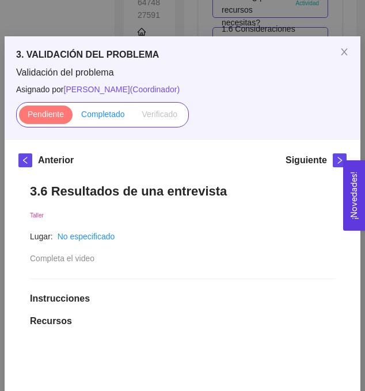
click at [96, 116] on span "Completado" at bounding box center [103, 114] width 44 height 9
click at [73, 117] on input "Completado" at bounding box center [73, 117] width 0 height 0
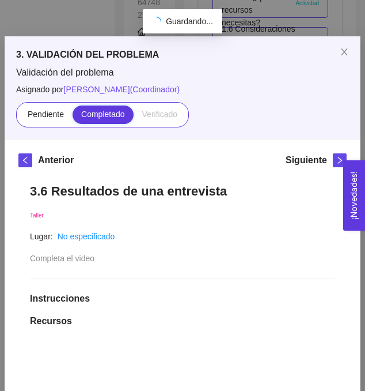
scroll to position [129, 0]
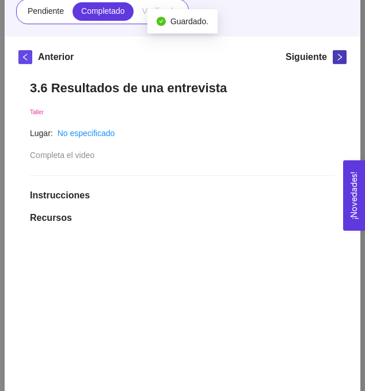
click at [338, 58] on icon "right" at bounding box center [340, 57] width 8 height 8
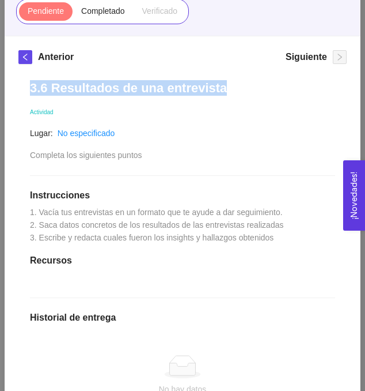
drag, startPoint x: 28, startPoint y: 88, endPoint x: 247, endPoint y: 92, distance: 219.1
click at [247, 92] on div "3.6 Resultados de una entrevista Actividad Lugar: No especificado Completa los …" at bounding box center [182, 291] width 329 height 444
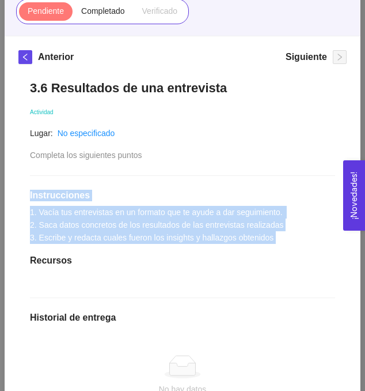
drag, startPoint x: 29, startPoint y: 195, endPoint x: 300, endPoint y: 251, distance: 276.1
click at [300, 251] on div "3.6 Resultados de una entrevista Actividad Lugar: No especificado Completa los …" at bounding box center [182, 291] width 329 height 444
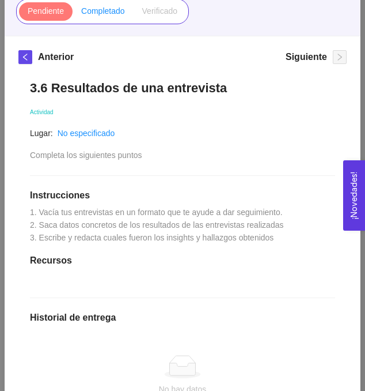
click at [97, 10] on span "Completado" at bounding box center [103, 10] width 44 height 9
click at [73, 14] on input "Completado" at bounding box center [73, 14] width 0 height 0
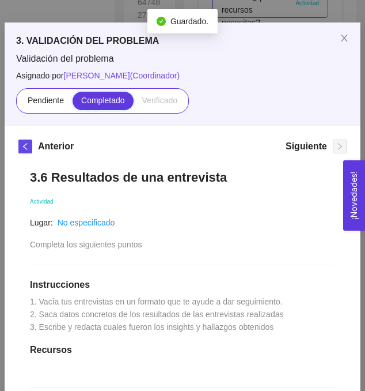
scroll to position [0, 0]
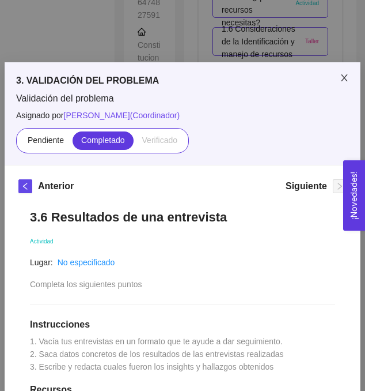
click at [345, 75] on icon "close" at bounding box center [344, 77] width 9 height 9
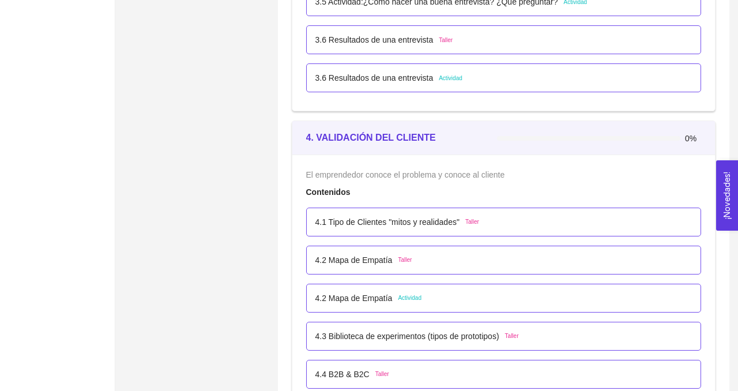
scroll to position [1869, 0]
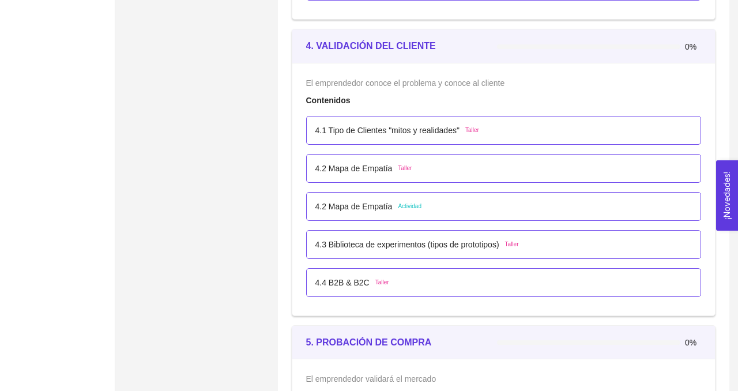
click at [388, 130] on p "4.1 Tipo de Clientes "mitos y realidades"" at bounding box center [387, 130] width 144 height 13
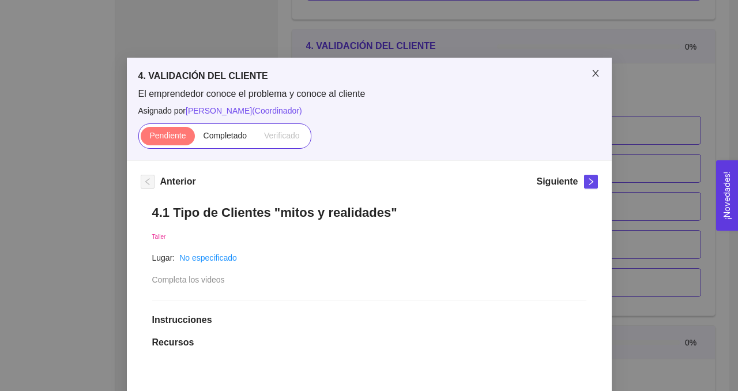
click at [595, 73] on icon "close" at bounding box center [595, 73] width 6 height 7
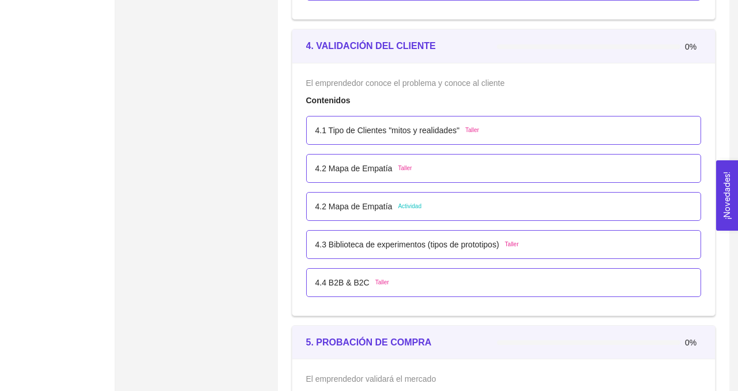
click at [368, 208] on p "4.2 Mapa de Empatía" at bounding box center [353, 206] width 77 height 13
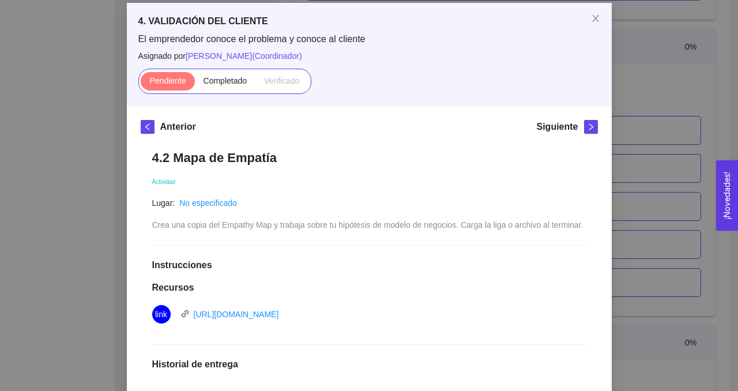
scroll to position [56, 0]
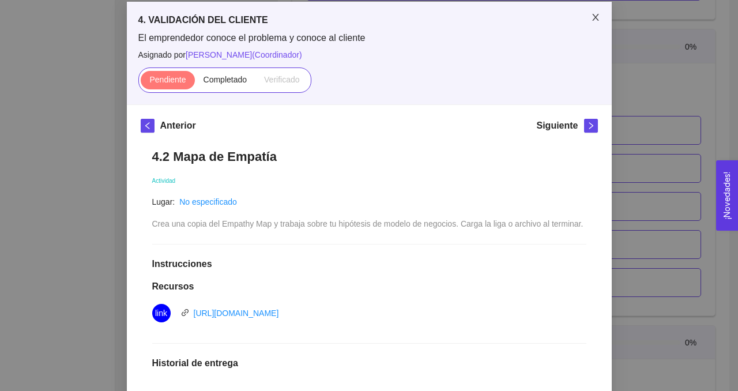
click at [594, 18] on icon "close" at bounding box center [595, 17] width 6 height 7
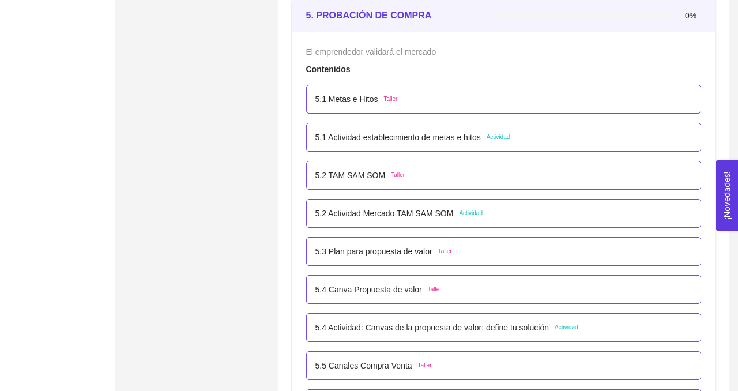
scroll to position [2197, 0]
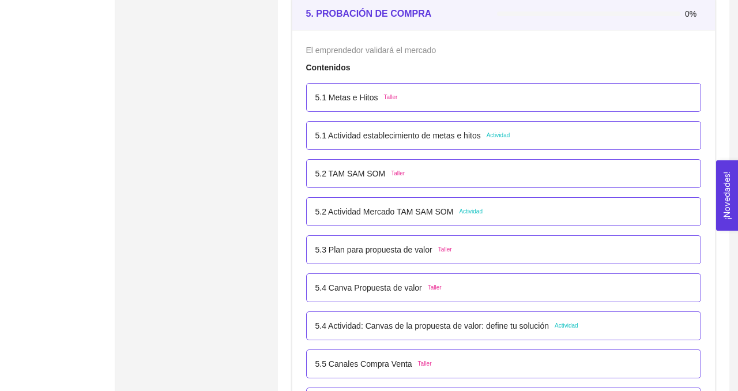
click at [385, 138] on p "5.1 Actividad establecimiento de metas e hitos" at bounding box center [397, 135] width 165 height 13
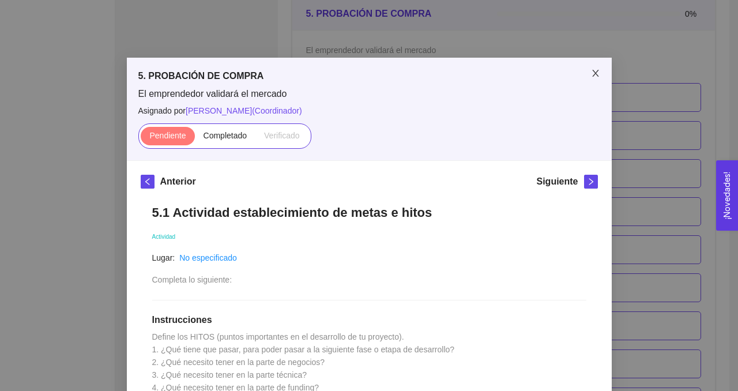
click at [595, 73] on icon "close" at bounding box center [595, 73] width 9 height 9
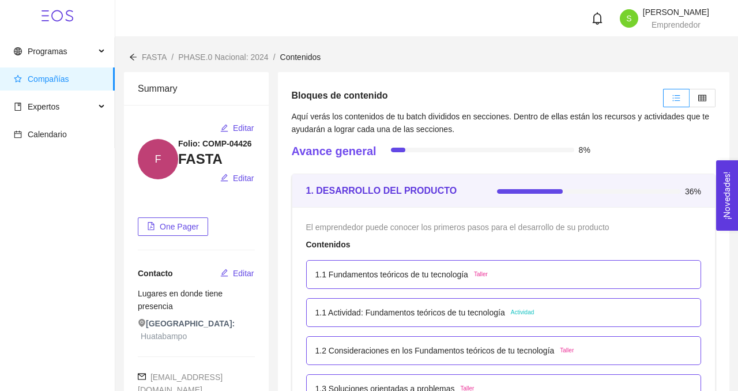
click at [406, 276] on p "1.1 Fundamentos teóricos de tu tecnología" at bounding box center [391, 274] width 153 height 13
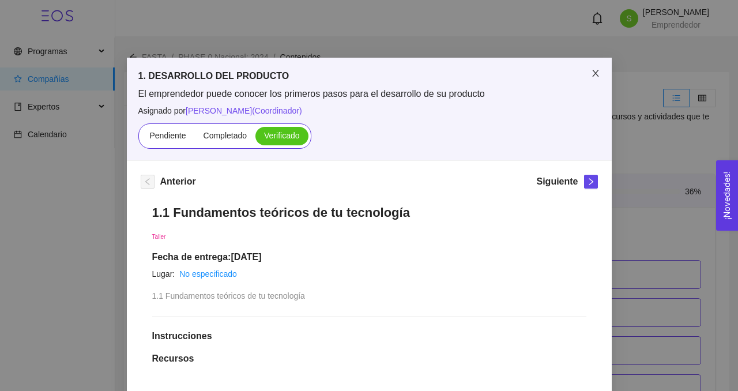
click at [594, 77] on icon "close" at bounding box center [595, 73] width 9 height 9
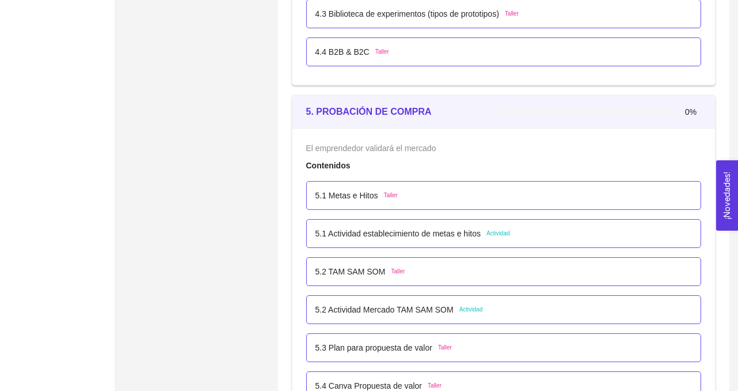
scroll to position [2099, 0]
